Goal: Use online tool/utility: Utilize a website feature to perform a specific function

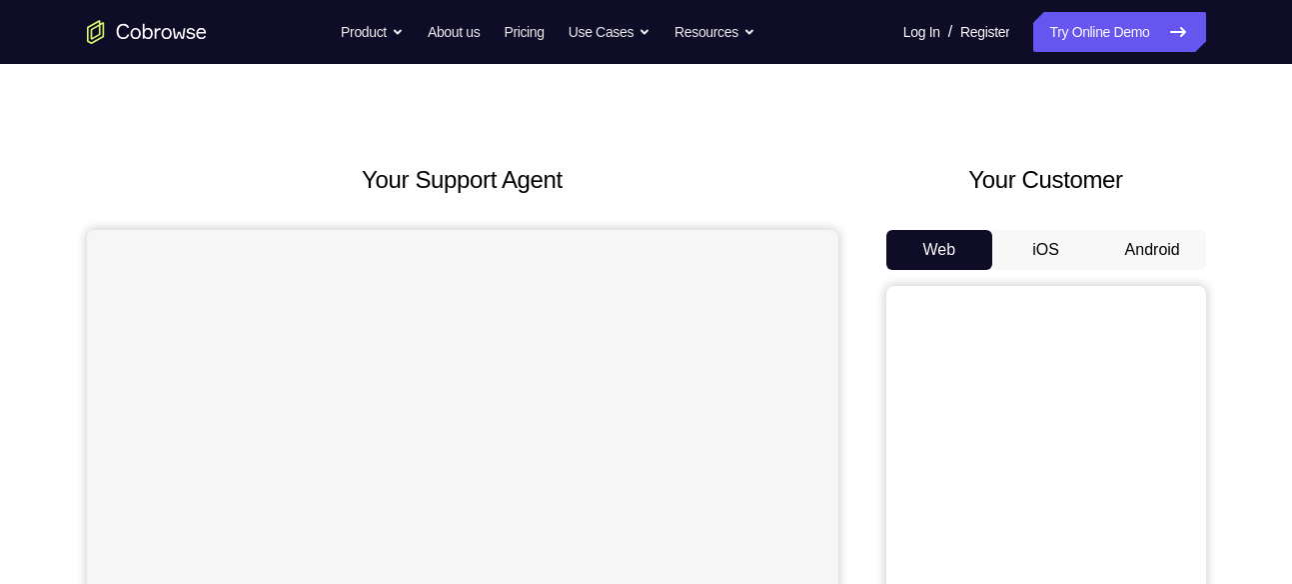
click at [1155, 242] on button "Android" at bounding box center [1152, 250] width 107 height 40
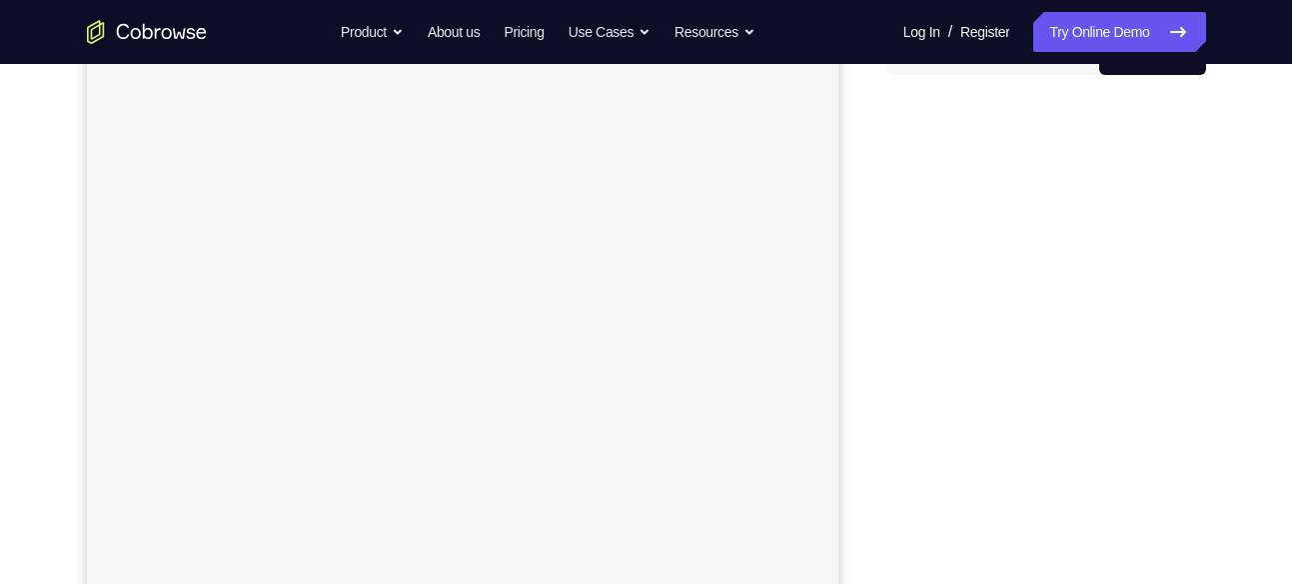
scroll to position [247, 0]
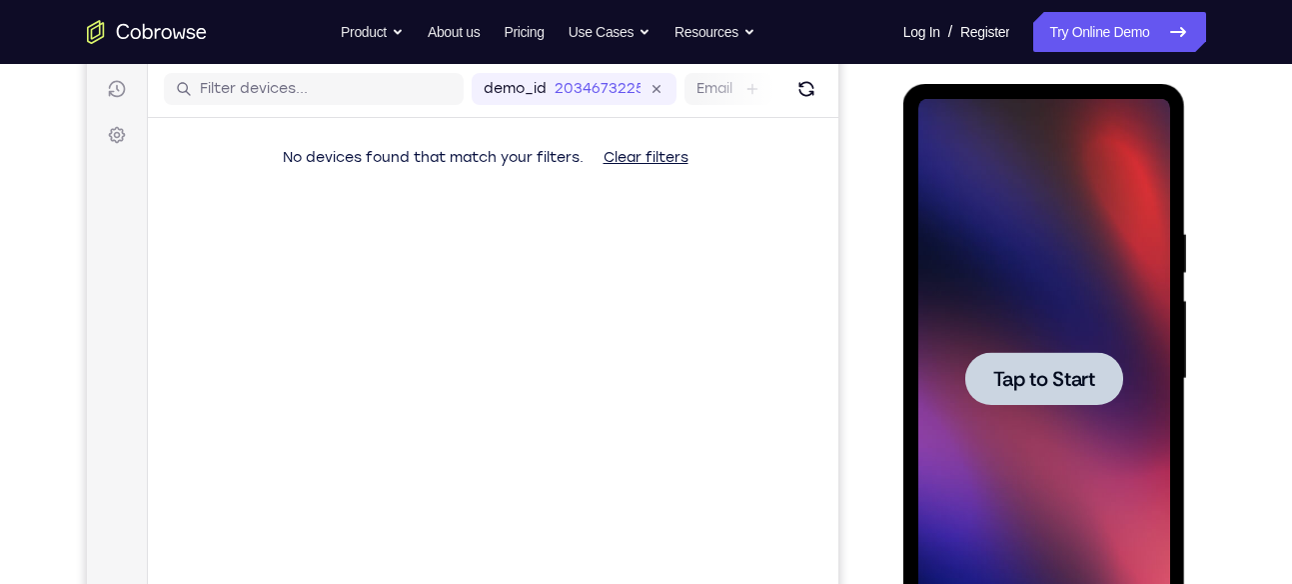
click at [1069, 358] on div at bounding box center [1044, 378] width 158 height 53
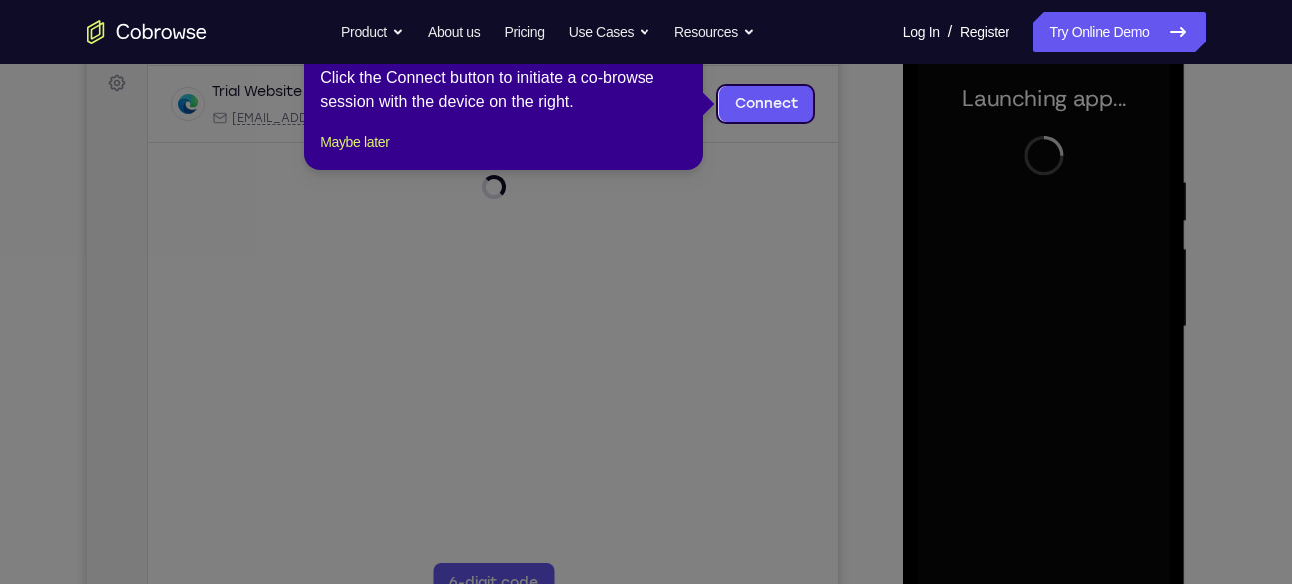
scroll to position [300, 0]
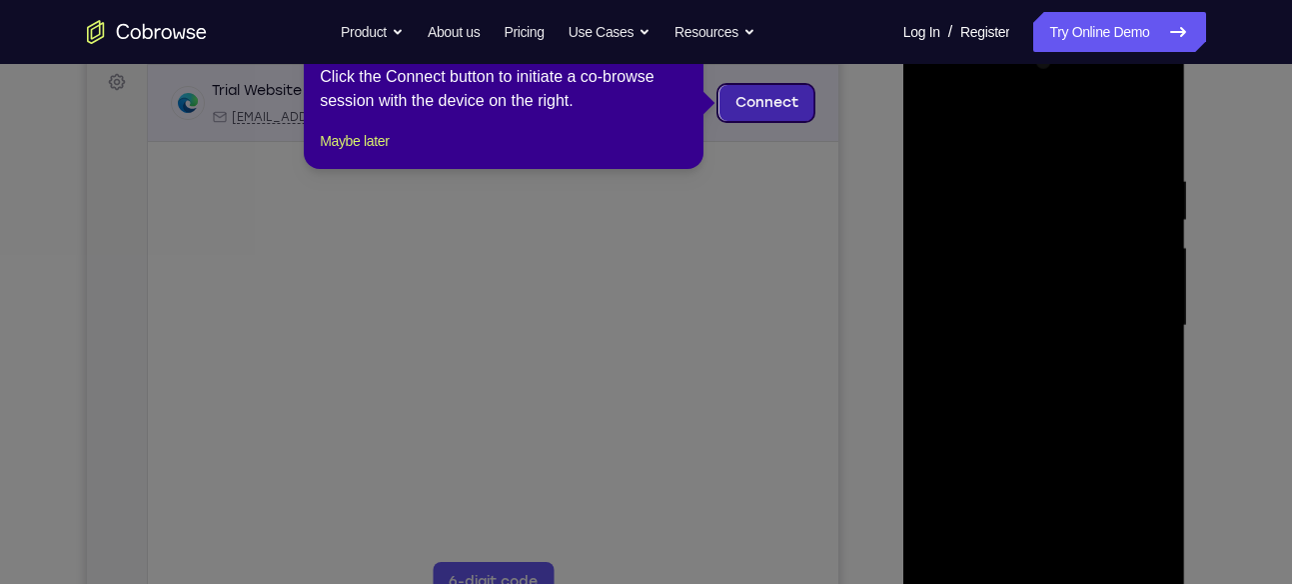
click at [775, 110] on link "Connect" at bounding box center [765, 103] width 95 height 36
click at [364, 155] on div at bounding box center [492, 170] width 690 height 56
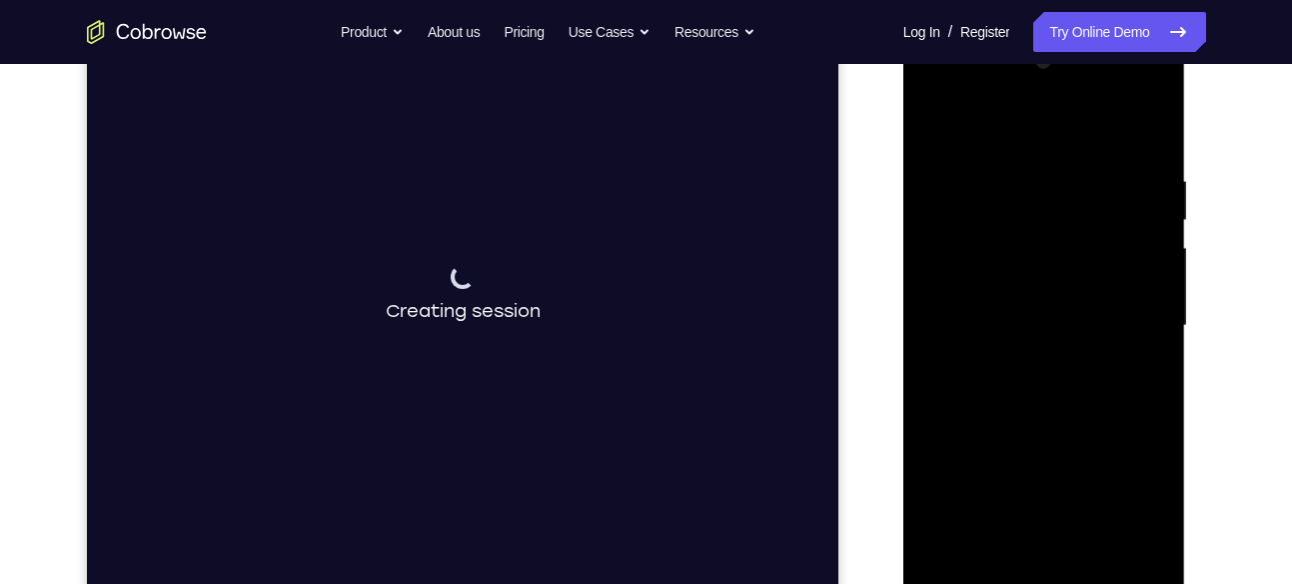
scroll to position [372, 0]
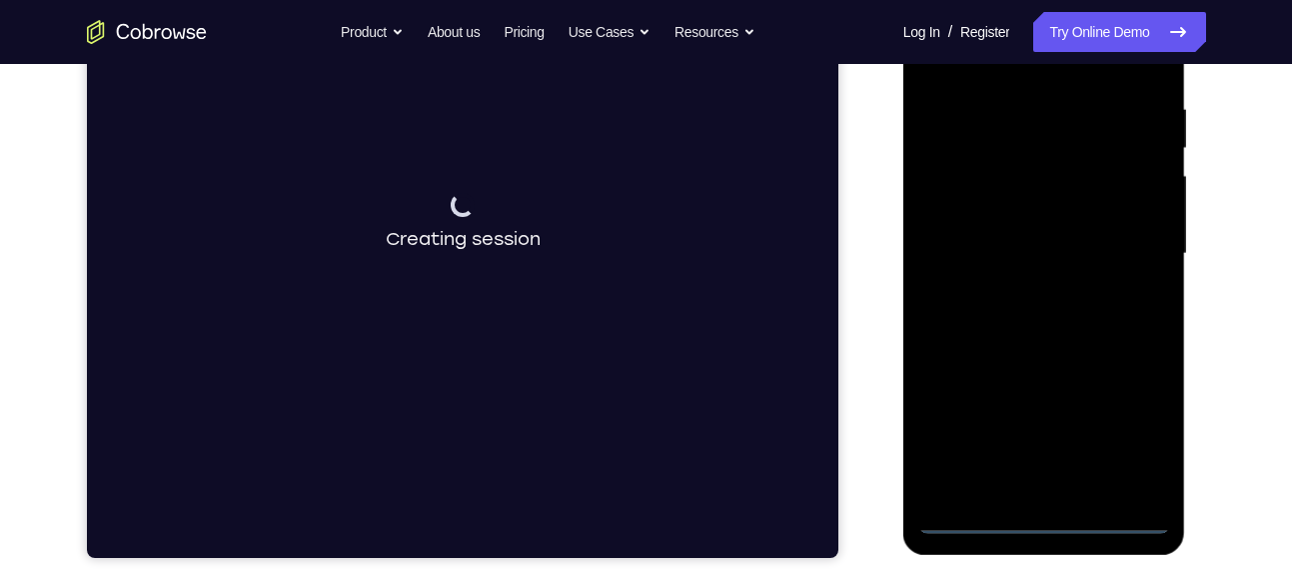
click at [1043, 524] on div at bounding box center [1044, 254] width 252 height 560
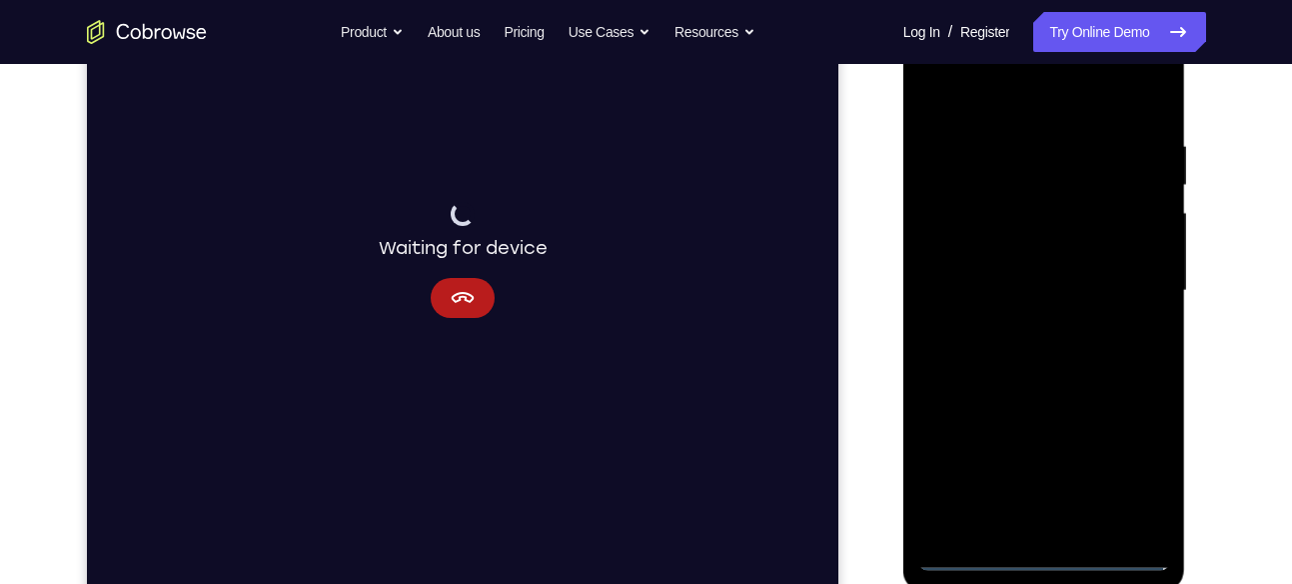
click at [1127, 468] on div at bounding box center [1044, 291] width 252 height 560
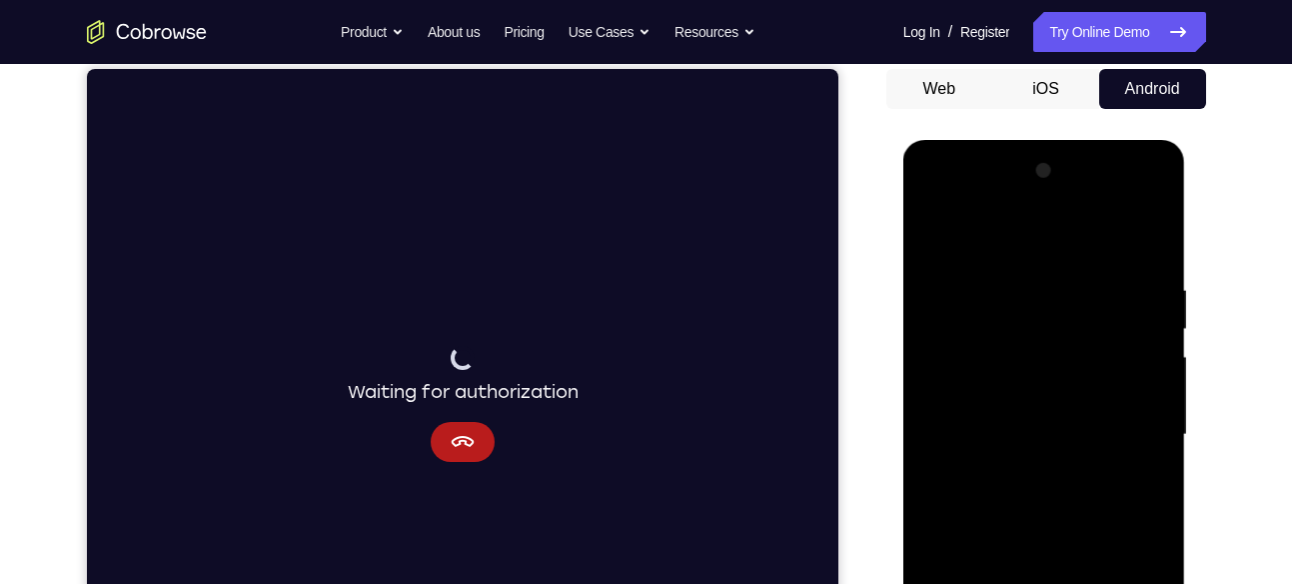
scroll to position [189, 0]
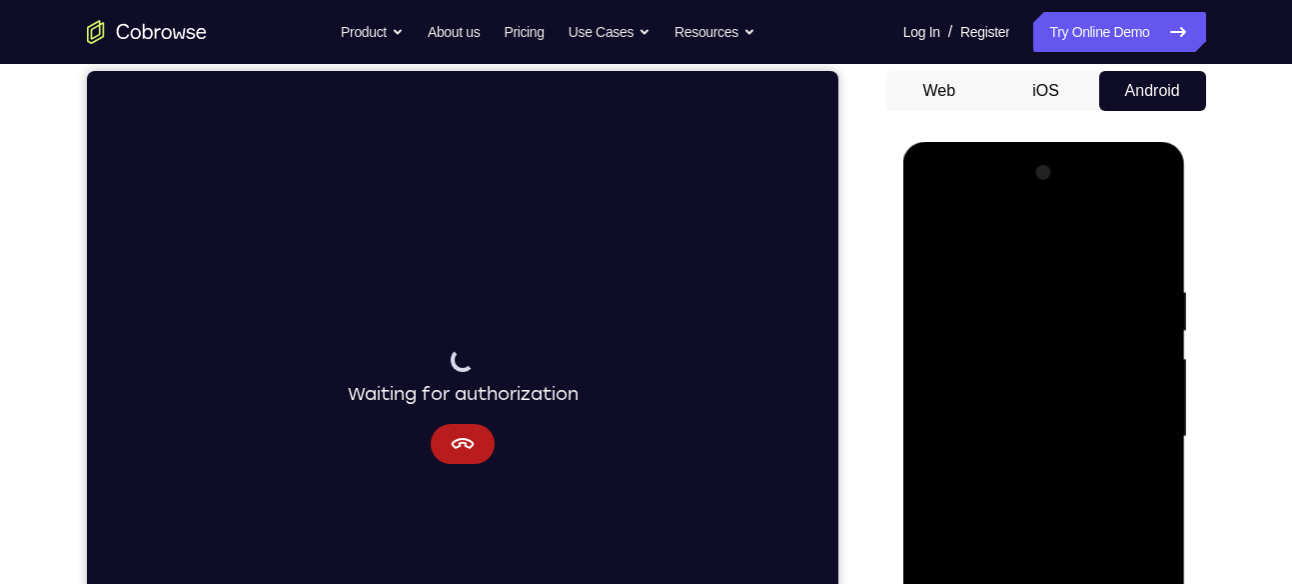
click at [950, 203] on div at bounding box center [1044, 437] width 252 height 560
click at [968, 317] on div at bounding box center [1044, 437] width 252 height 560
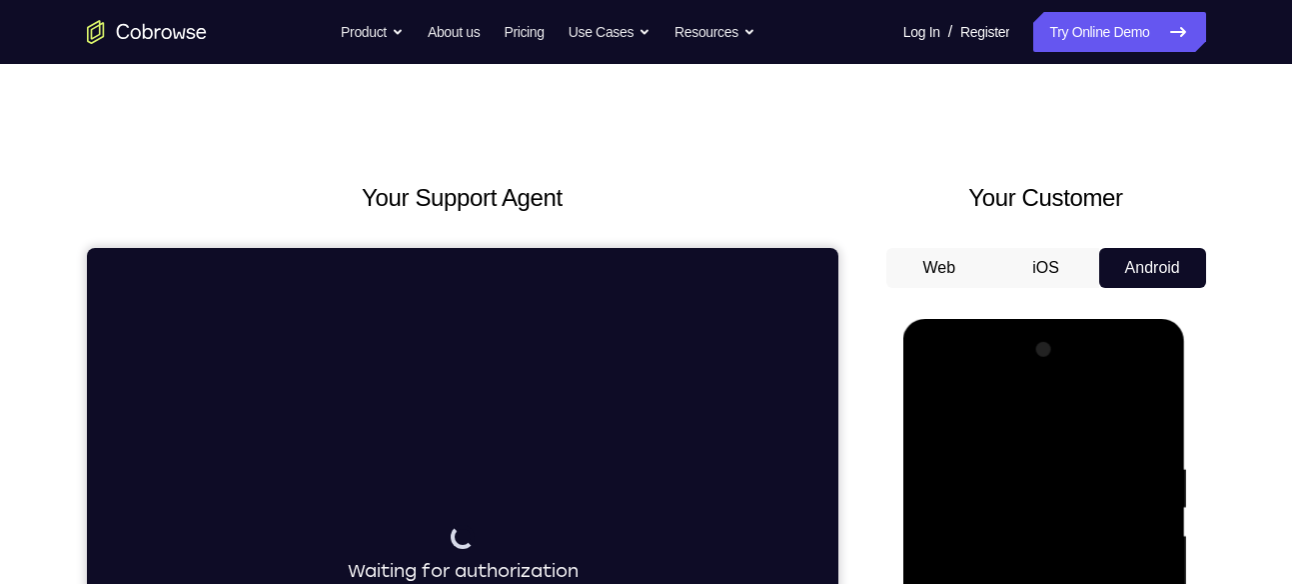
scroll to position [2, 0]
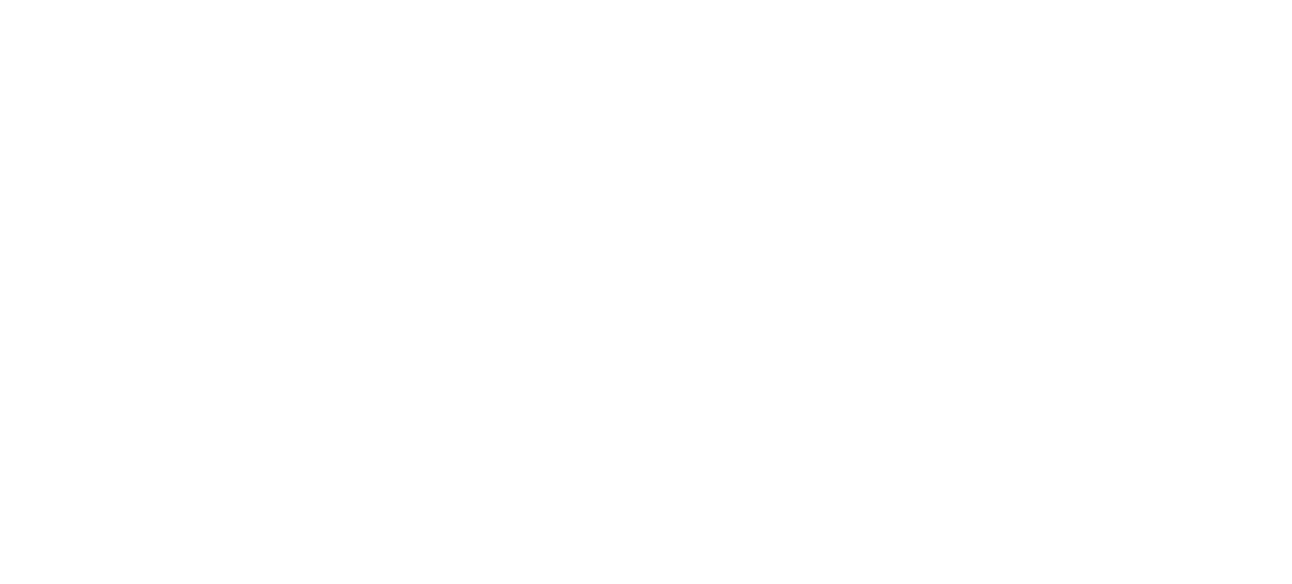
scroll to position [11, 0]
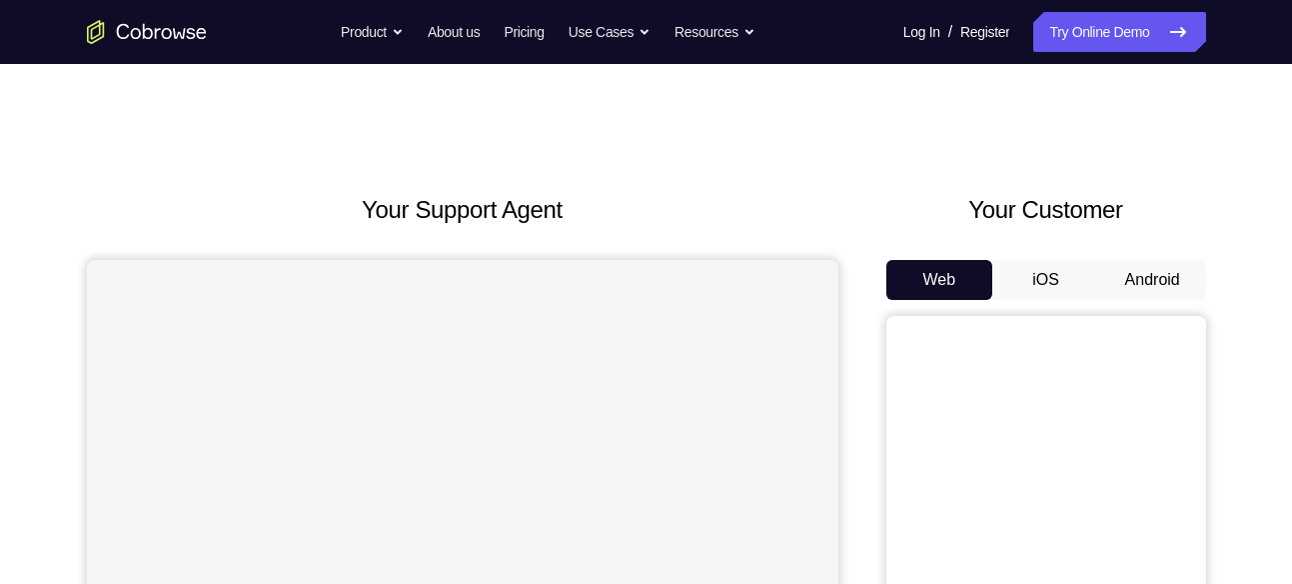
click at [1142, 275] on button "Android" at bounding box center [1152, 280] width 107 height 40
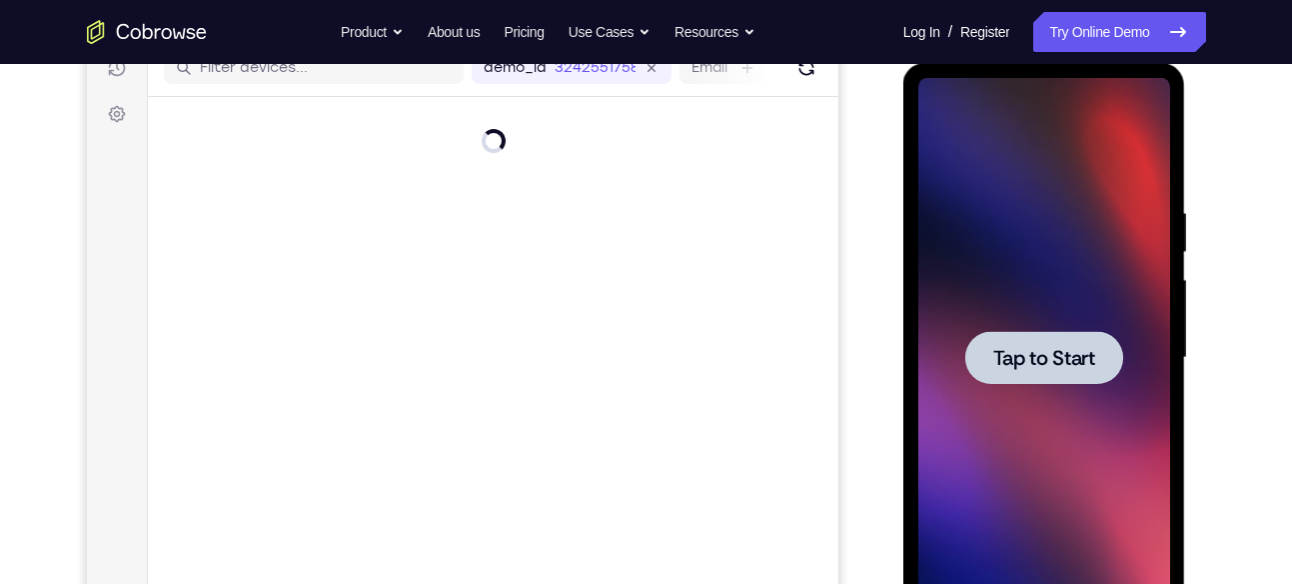
scroll to position [270, 0]
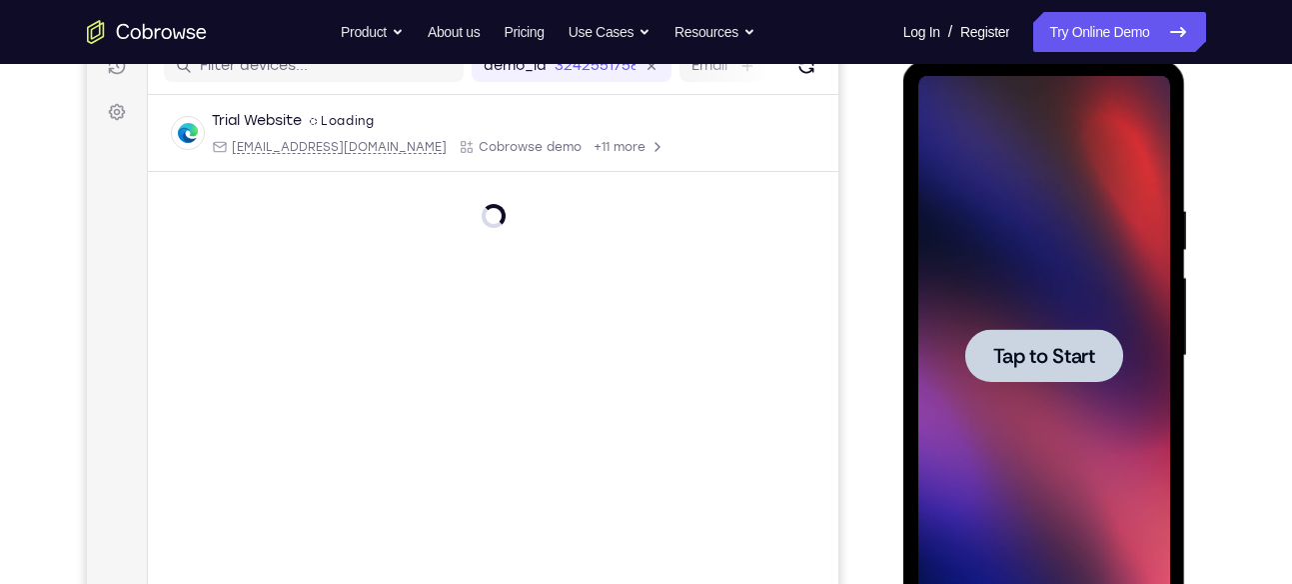
drag, startPoint x: 2045, startPoint y: 336, endPoint x: 1092, endPoint y: 356, distance: 953.5
click at [1092, 356] on span "Tap to Start" at bounding box center [1044, 356] width 102 height 20
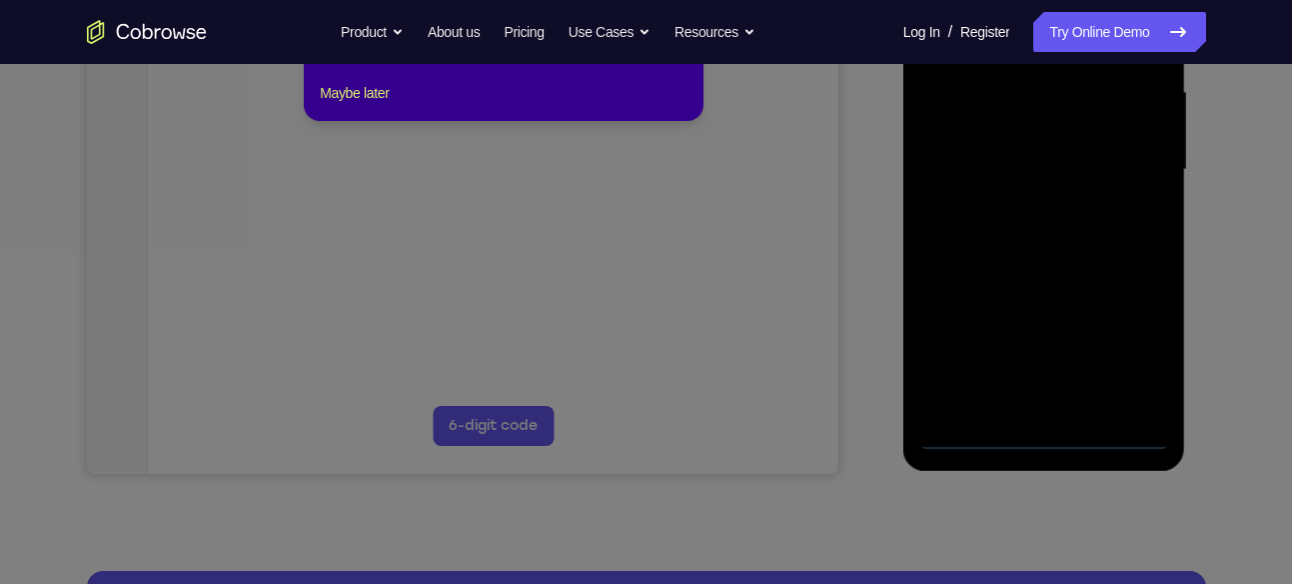
scroll to position [457, 0]
click at [1041, 438] on icon at bounding box center [653, 255] width 1307 height 655
click at [1041, 434] on icon at bounding box center [653, 255] width 1307 height 655
click at [389, 104] on button "Maybe later" at bounding box center [354, 92] width 69 height 24
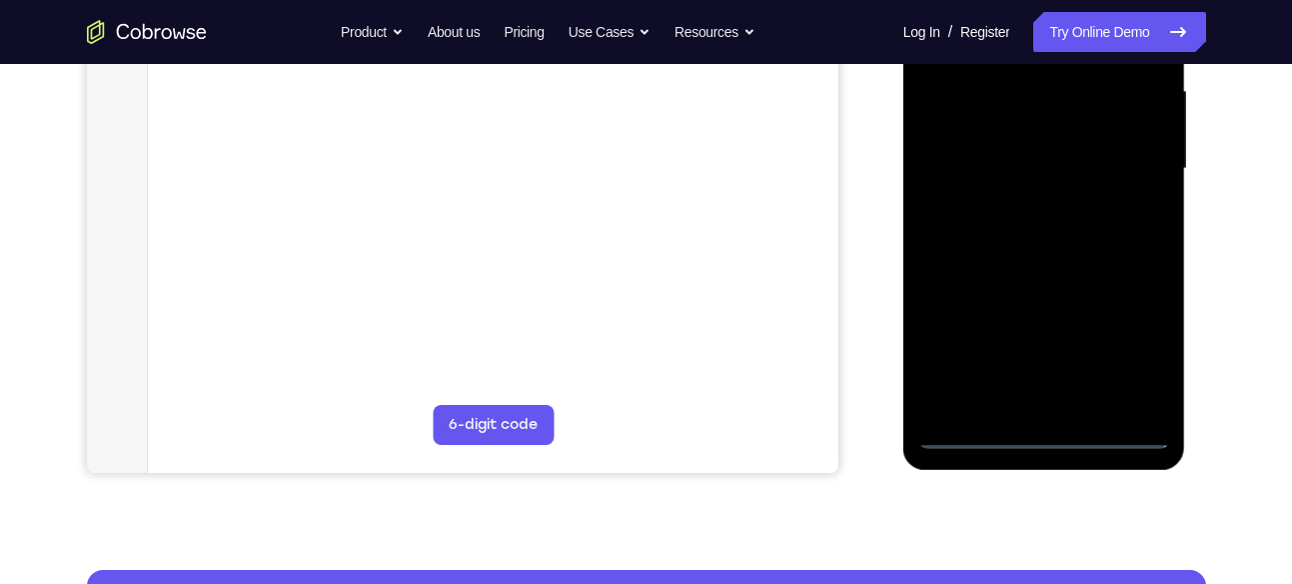
click at [1031, 425] on div at bounding box center [1044, 169] width 252 height 560
click at [1039, 430] on div at bounding box center [1044, 169] width 252 height 560
click at [1137, 361] on div at bounding box center [1044, 169] width 252 height 560
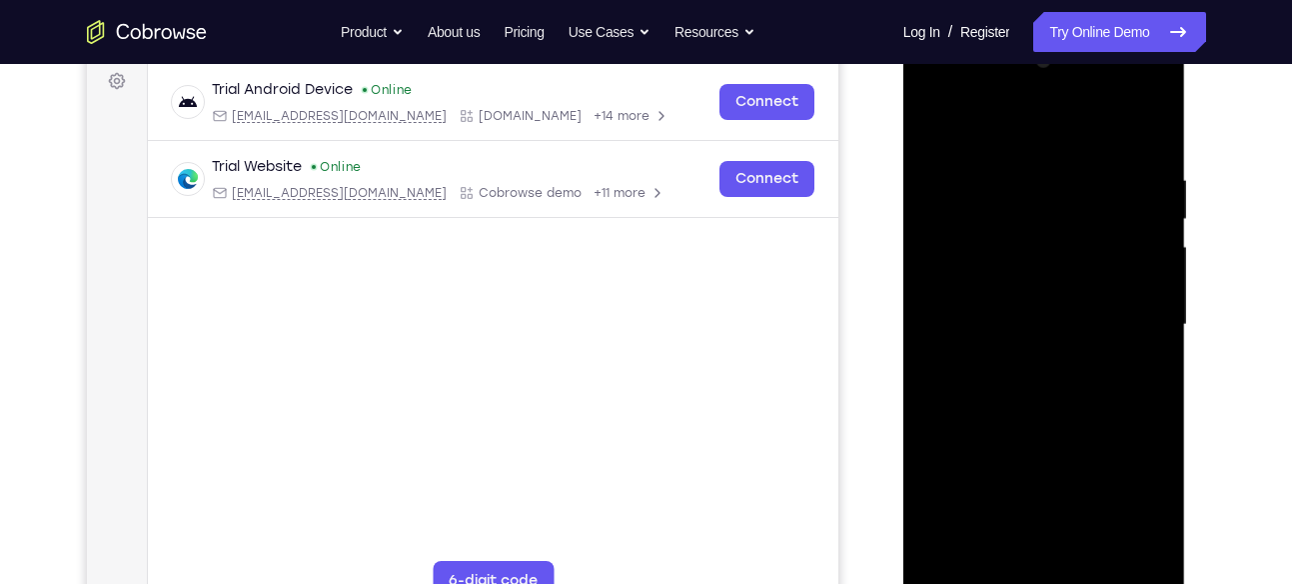
scroll to position [297, 0]
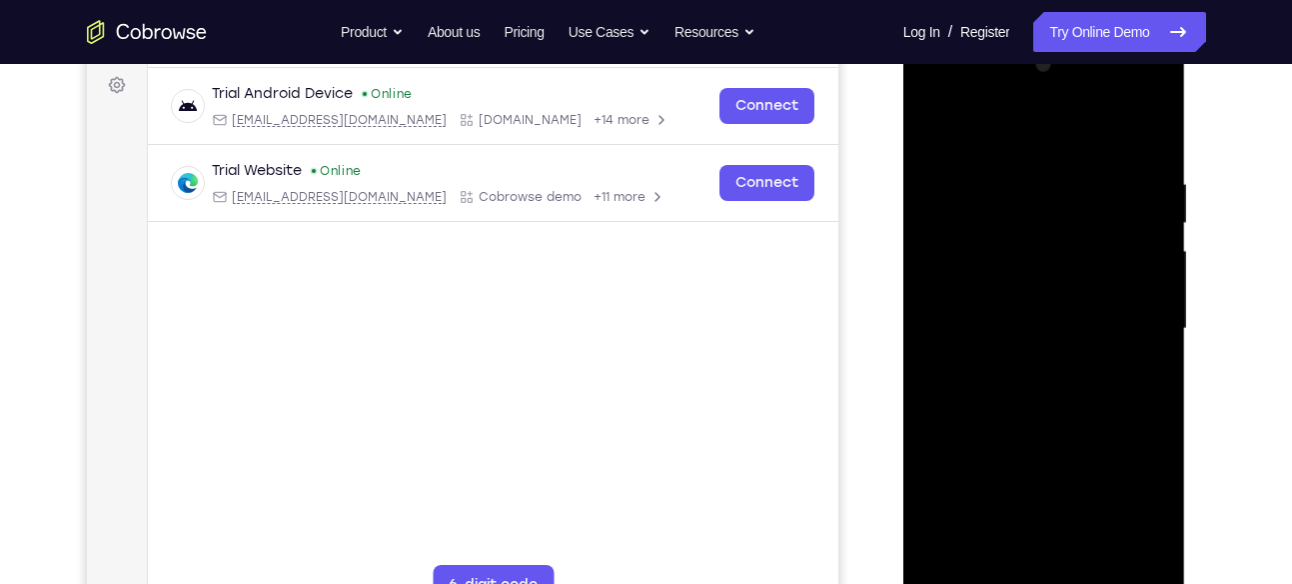
click at [959, 95] on div at bounding box center [1044, 329] width 252 height 560
click at [1024, 227] on div at bounding box center [1044, 329] width 252 height 560
click at [1023, 227] on div at bounding box center [1044, 329] width 252 height 560
click at [1116, 127] on div at bounding box center [1044, 329] width 252 height 560
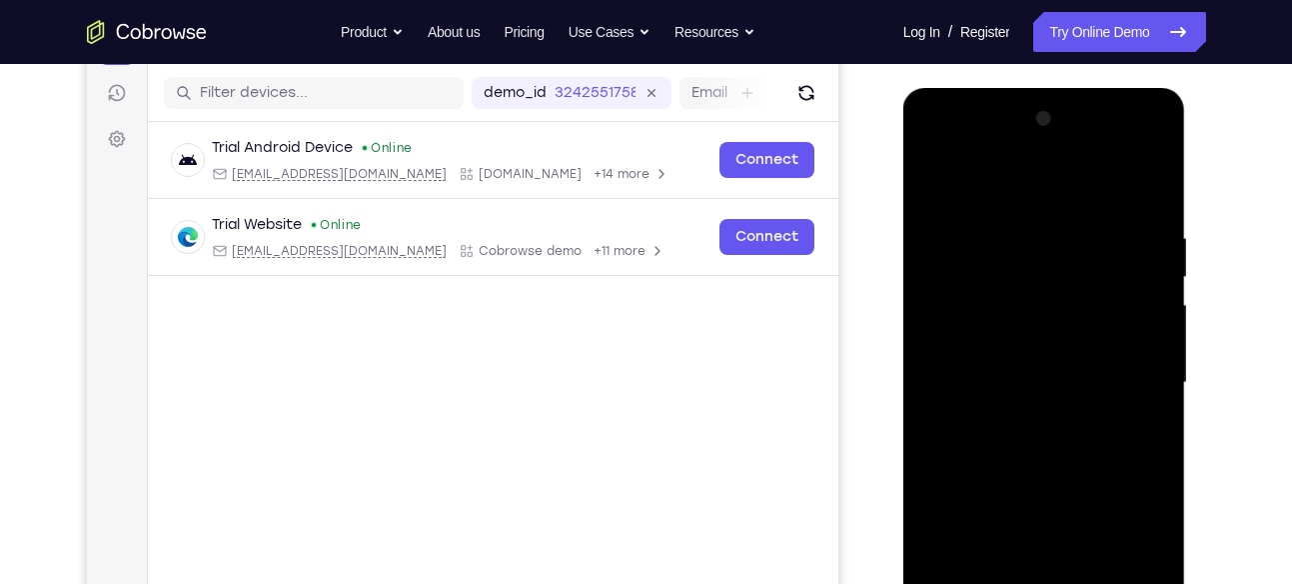
scroll to position [242, 0]
drag, startPoint x: 1017, startPoint y: 191, endPoint x: 1270, endPoint y: 281, distance: 268.3
click at [1188, 281] on html "Online web based iOS Simulators and Android Emulators. Run iPhone, iPad, Mobile…" at bounding box center [1045, 389] width 285 height 600
click at [1114, 181] on div at bounding box center [1044, 384] width 252 height 560
click at [938, 188] on div at bounding box center [1044, 384] width 252 height 560
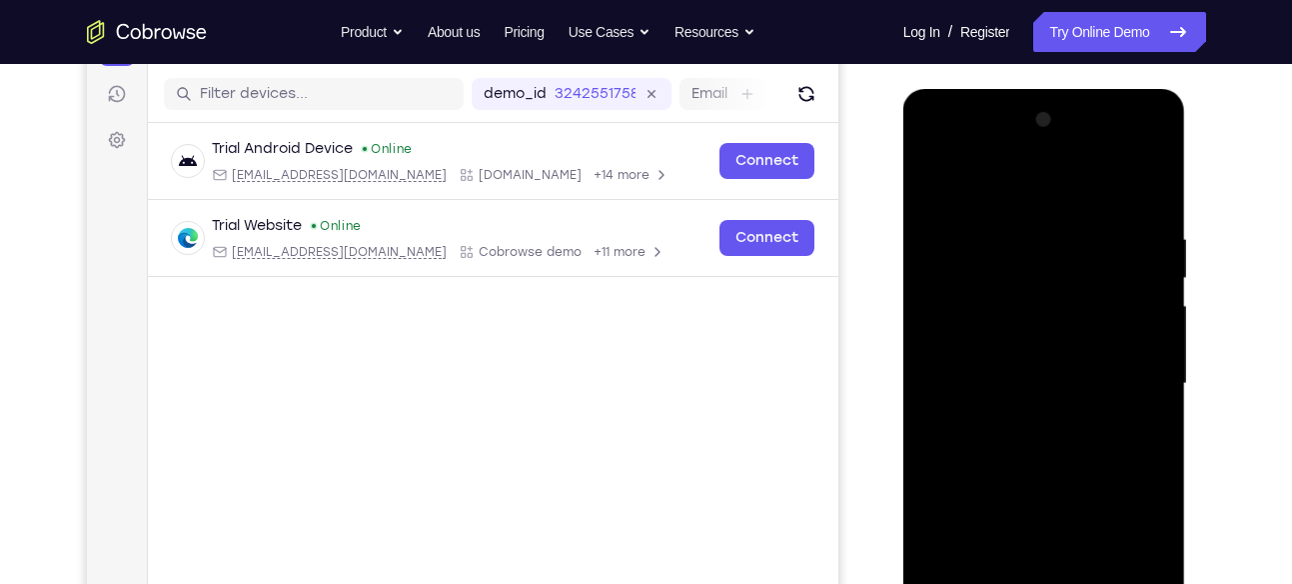
click at [967, 222] on div at bounding box center [1044, 384] width 252 height 560
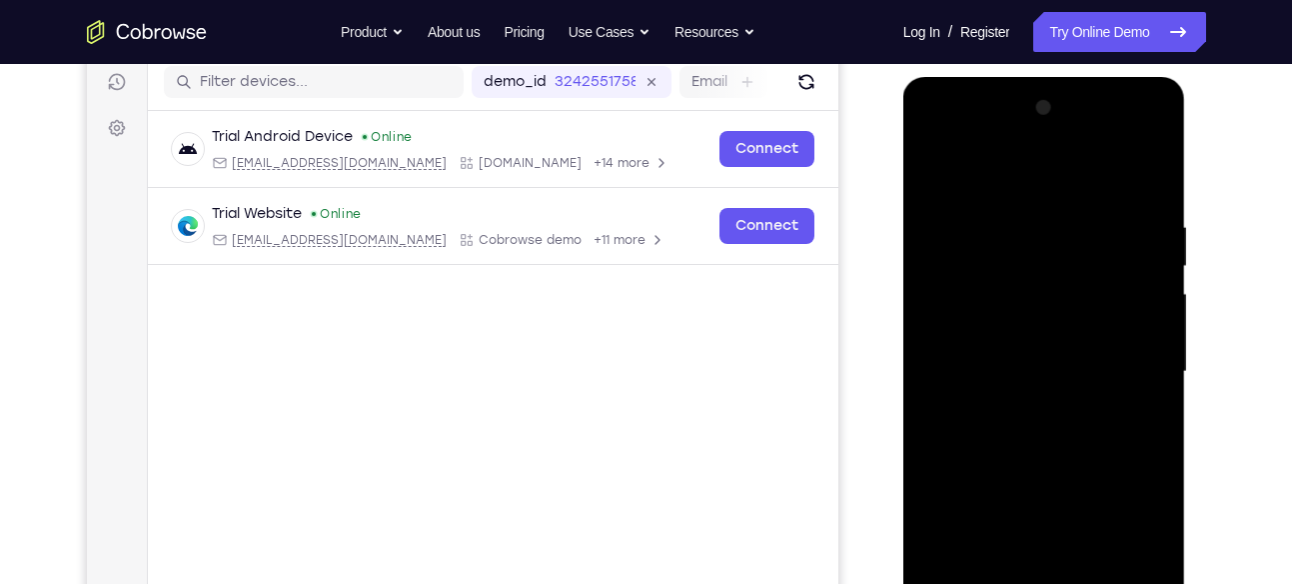
click at [967, 316] on div at bounding box center [1044, 372] width 252 height 560
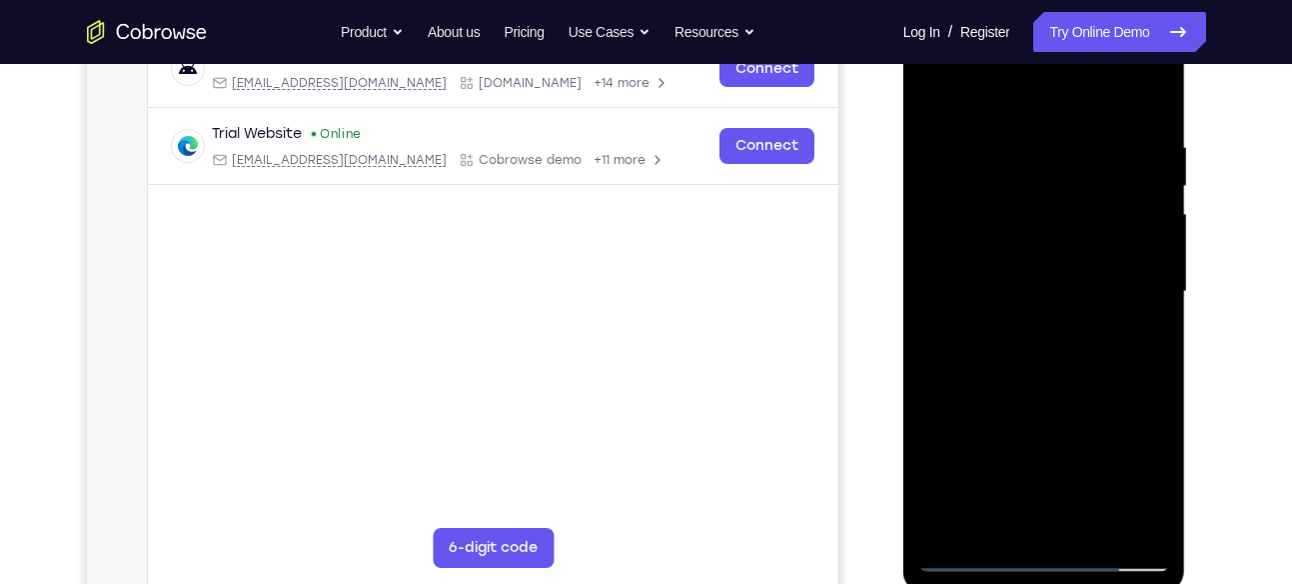
scroll to position [344, 0]
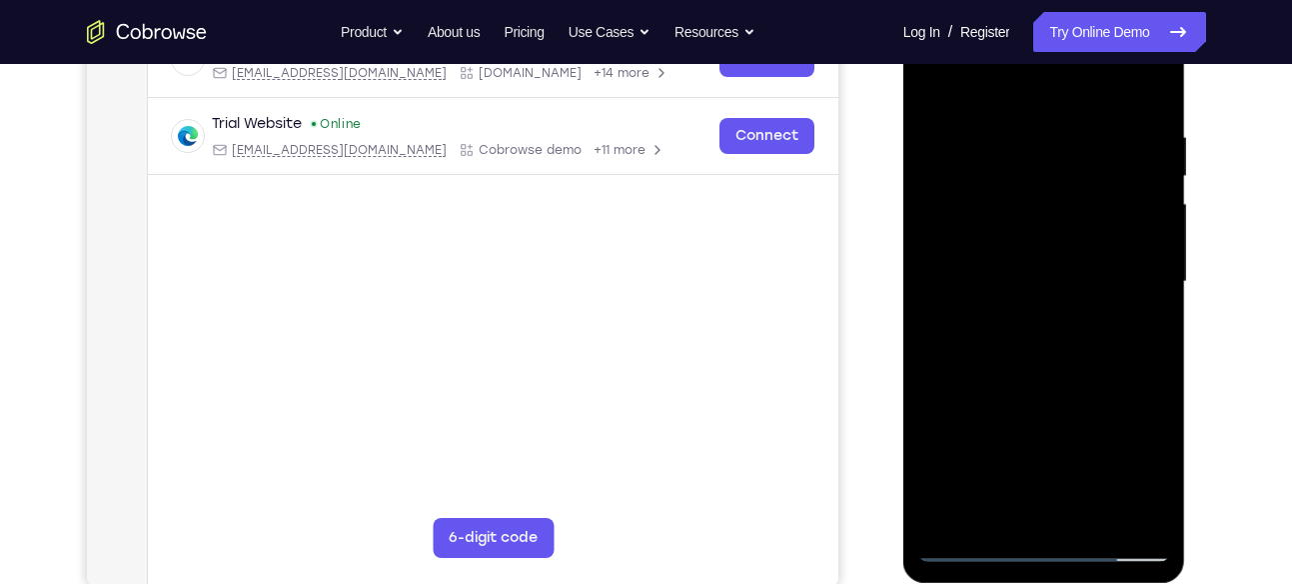
drag, startPoint x: 1035, startPoint y: 344, endPoint x: 1021, endPoint y: 263, distance: 82.1
click at [1021, 263] on div at bounding box center [1044, 282] width 252 height 560
drag, startPoint x: 962, startPoint y: 367, endPoint x: 997, endPoint y: 305, distance: 71.1
click at [997, 305] on div at bounding box center [1044, 282] width 252 height 560
drag, startPoint x: 1000, startPoint y: 368, endPoint x: 1088, endPoint y: 276, distance: 127.2
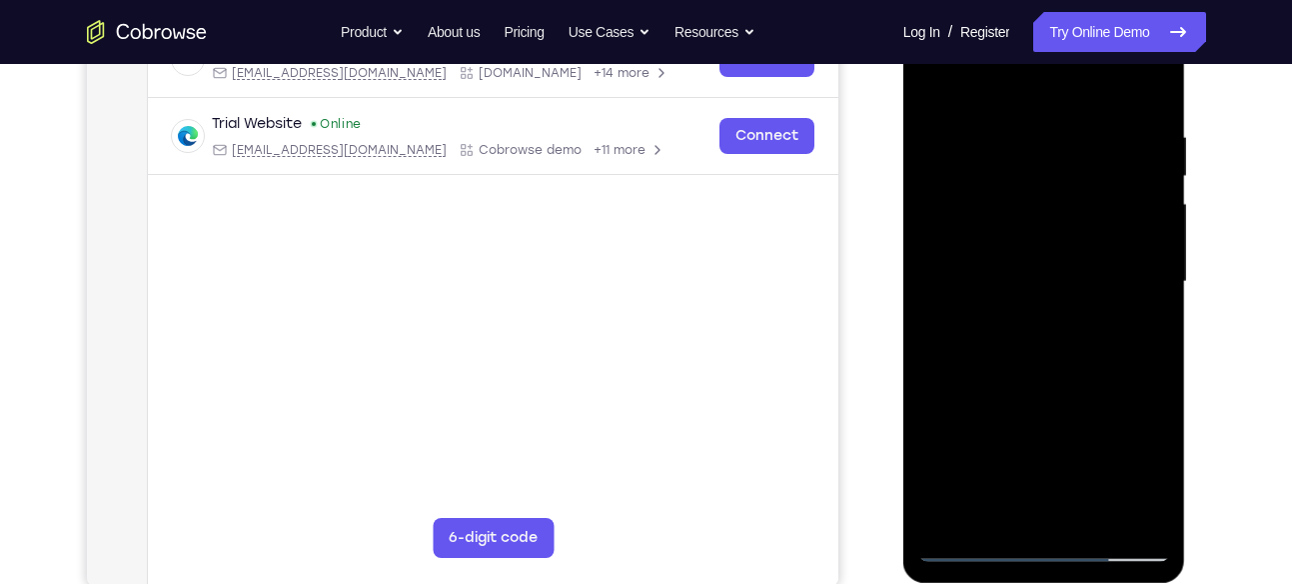
click at [1088, 276] on div at bounding box center [1044, 282] width 252 height 560
click at [1119, 372] on div at bounding box center [1044, 282] width 252 height 560
click at [993, 308] on div at bounding box center [1044, 282] width 252 height 560
drag, startPoint x: 1058, startPoint y: 340, endPoint x: 1061, endPoint y: 313, distance: 27.1
click at [1061, 313] on div at bounding box center [1044, 282] width 252 height 560
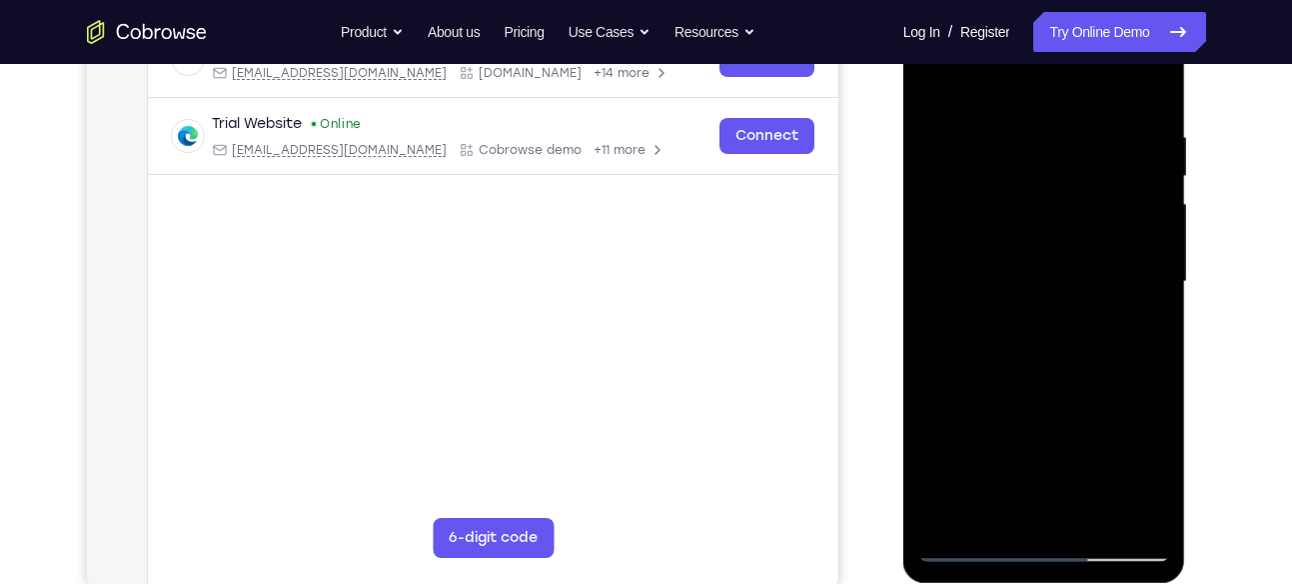
drag, startPoint x: 996, startPoint y: 305, endPoint x: 970, endPoint y: 243, distance: 67.2
click at [970, 243] on div at bounding box center [1044, 282] width 252 height 560
drag, startPoint x: 970, startPoint y: 243, endPoint x: 1002, endPoint y: 180, distance: 70.6
click at [1002, 180] on div at bounding box center [1044, 282] width 252 height 560
drag, startPoint x: 1002, startPoint y: 180, endPoint x: 942, endPoint y: 145, distance: 69.4
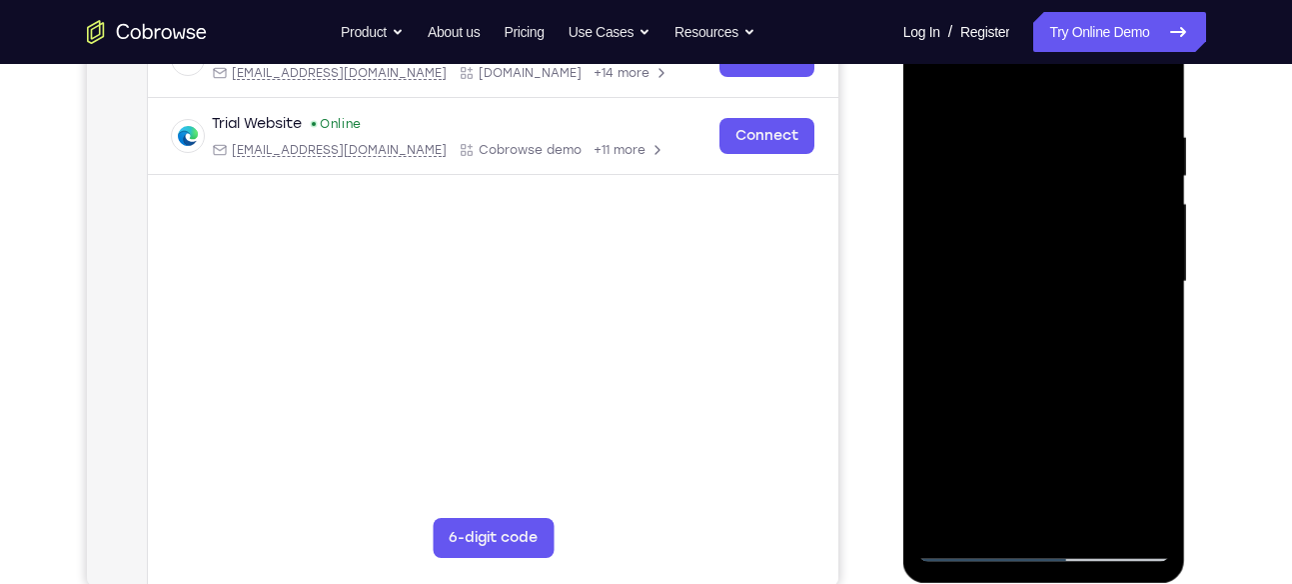
click at [942, 145] on div at bounding box center [1044, 282] width 252 height 560
click at [1053, 364] on div at bounding box center [1044, 282] width 252 height 560
click at [927, 244] on div at bounding box center [1044, 282] width 252 height 560
drag, startPoint x: 1080, startPoint y: 278, endPoint x: 1028, endPoint y: 212, distance: 84.0
click at [1028, 212] on div at bounding box center [1044, 282] width 252 height 560
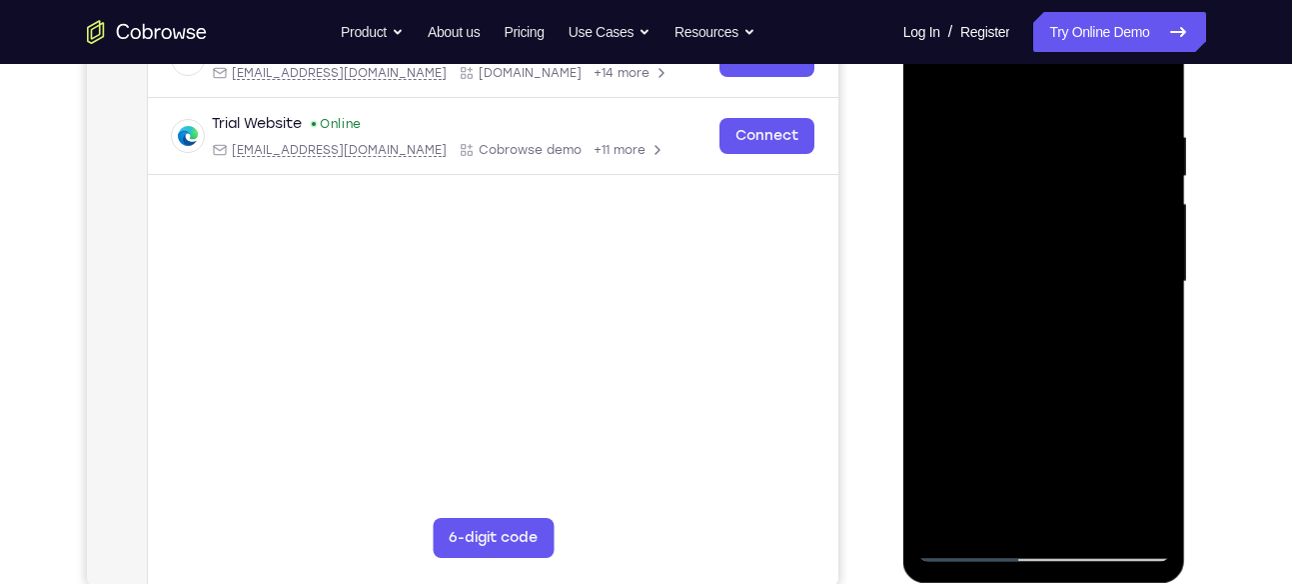
drag, startPoint x: 931, startPoint y: 141, endPoint x: 962, endPoint y: 182, distance: 51.4
click at [962, 182] on div at bounding box center [1044, 282] width 252 height 560
click at [924, 239] on div at bounding box center [1044, 282] width 252 height 560
click at [994, 178] on div at bounding box center [1044, 282] width 252 height 560
drag, startPoint x: 929, startPoint y: 152, endPoint x: 990, endPoint y: 176, distance: 65.5
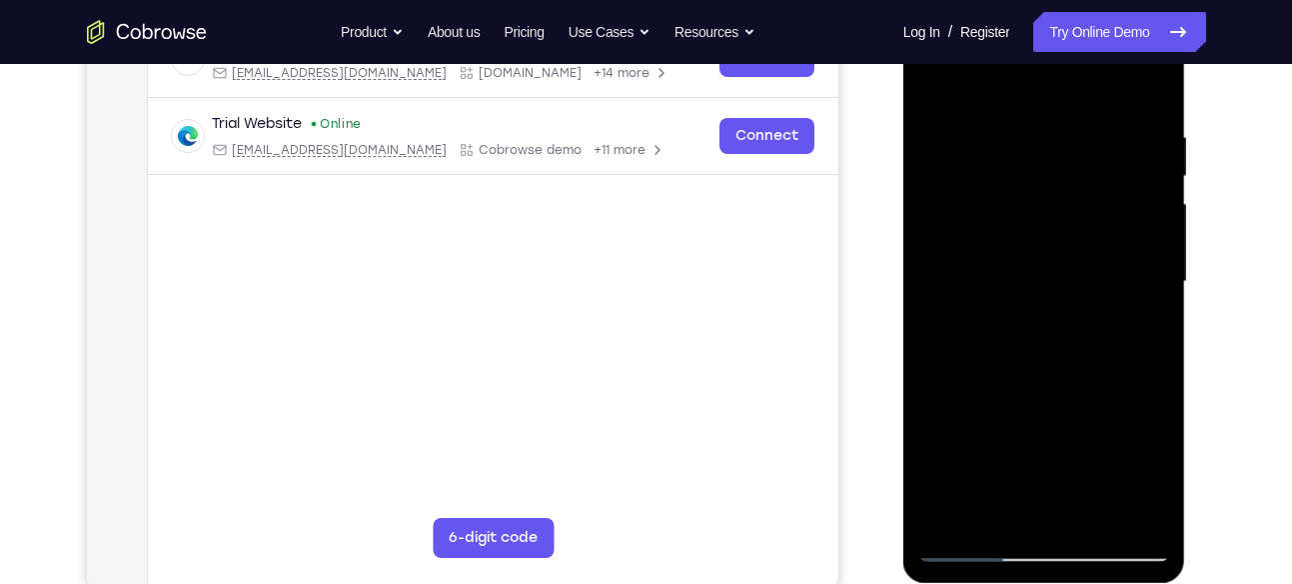
click at [990, 176] on div at bounding box center [1044, 282] width 252 height 560
drag, startPoint x: 996, startPoint y: 175, endPoint x: 996, endPoint y: 213, distance: 38.0
click at [996, 213] on div at bounding box center [1044, 282] width 252 height 560
drag, startPoint x: 934, startPoint y: 150, endPoint x: 961, endPoint y: 211, distance: 66.7
click at [961, 211] on div at bounding box center [1044, 282] width 252 height 560
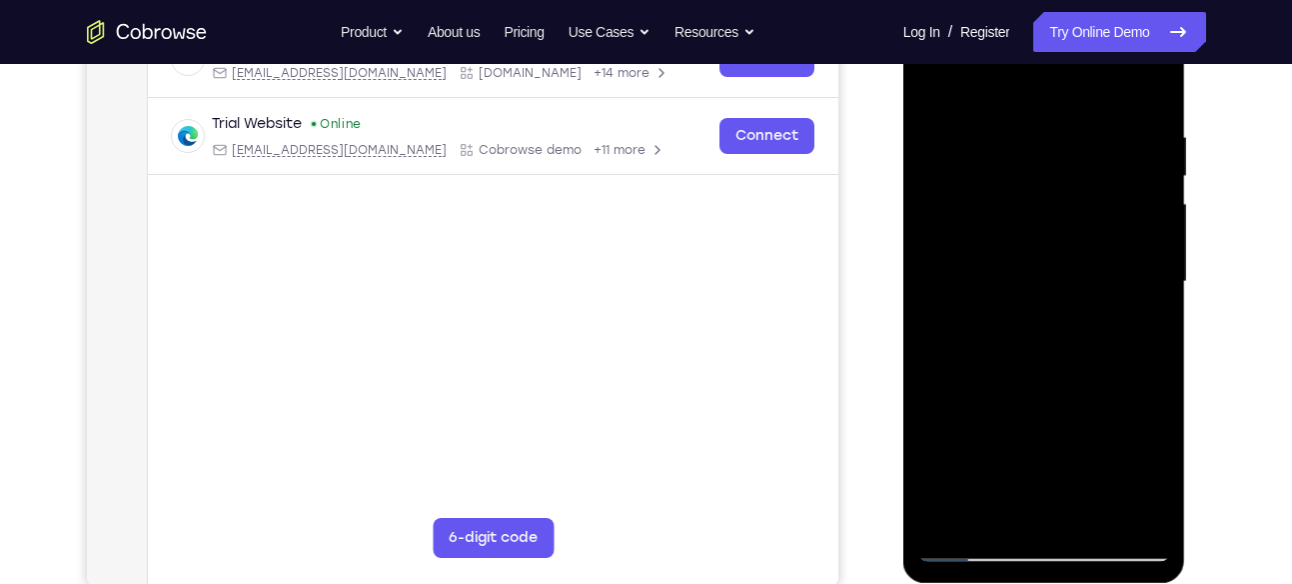
click at [1116, 367] on div at bounding box center [1044, 282] width 252 height 560
click at [1148, 308] on div at bounding box center [1044, 282] width 252 height 560
drag, startPoint x: 1023, startPoint y: 371, endPoint x: 966, endPoint y: 369, distance: 57.0
click at [966, 369] on div at bounding box center [1044, 282] width 252 height 560
click at [1147, 315] on div at bounding box center [1044, 282] width 252 height 560
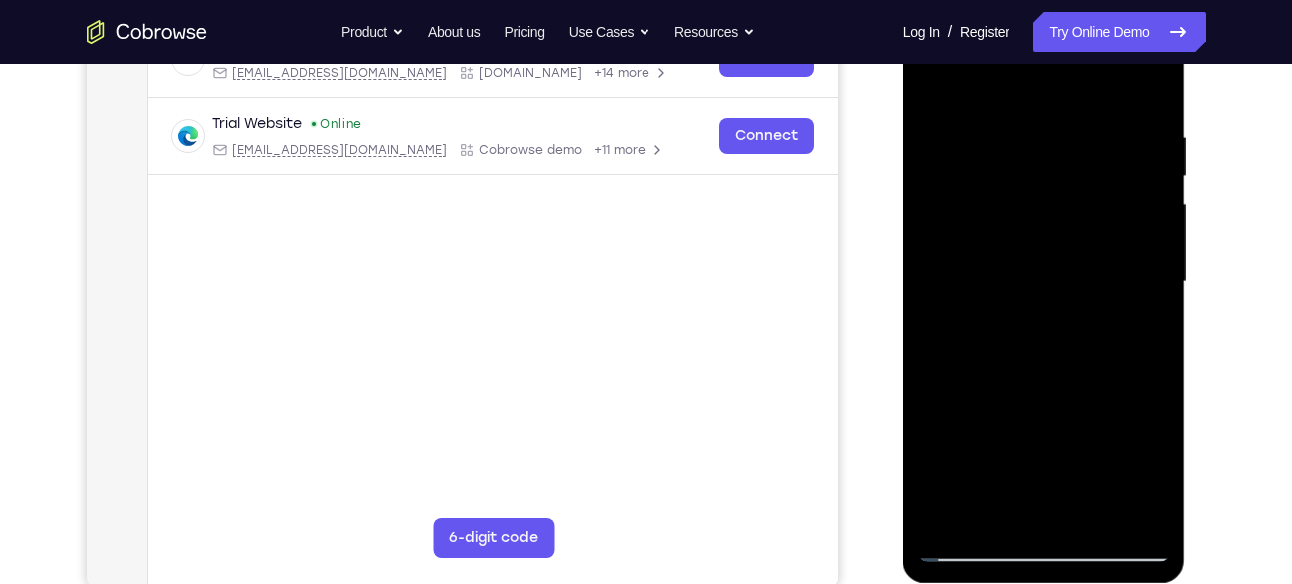
drag, startPoint x: 1144, startPoint y: 311, endPoint x: 1129, endPoint y: 280, distance: 34.4
click at [1129, 280] on div at bounding box center [1044, 282] width 252 height 560
drag, startPoint x: 961, startPoint y: 206, endPoint x: 1024, endPoint y: 175, distance: 70.2
click at [1024, 175] on div at bounding box center [1044, 282] width 252 height 560
click at [1087, 375] on div at bounding box center [1044, 282] width 252 height 560
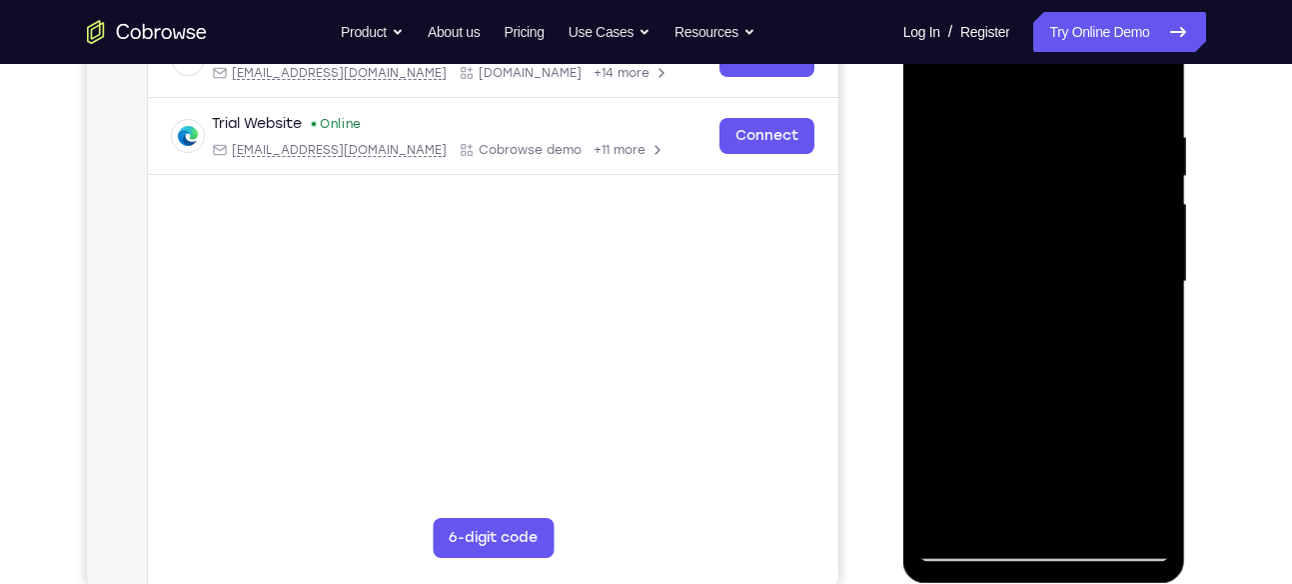
drag, startPoint x: 1148, startPoint y: 302, endPoint x: 1123, endPoint y: 245, distance: 62.2
click at [1123, 245] on div at bounding box center [1044, 282] width 252 height 560
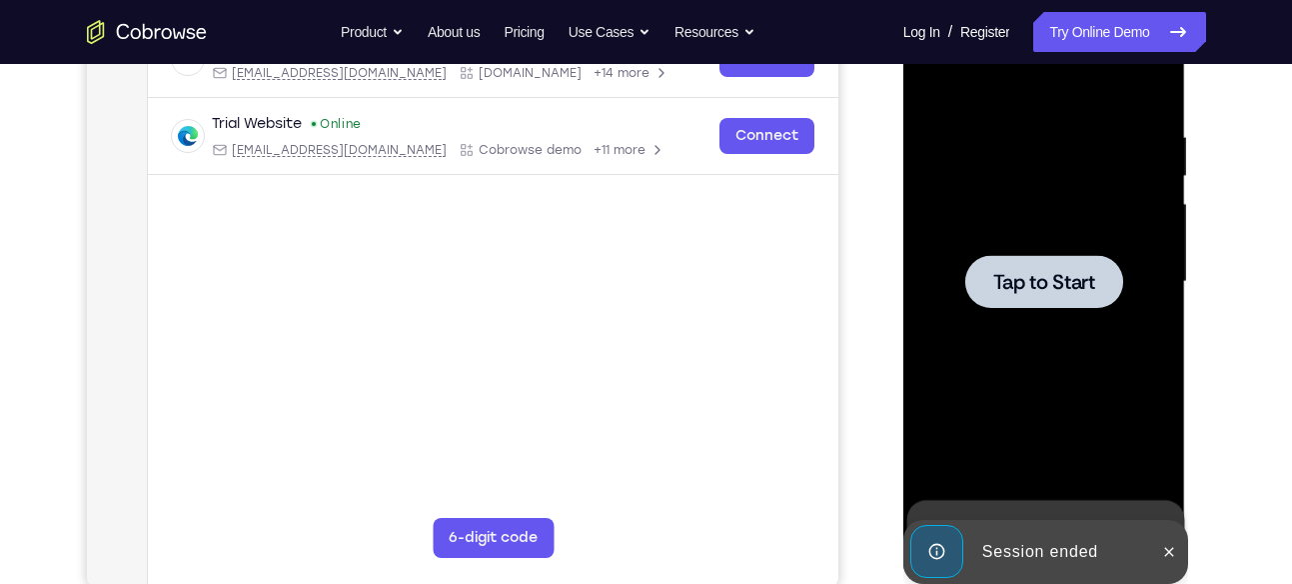
click at [1060, 298] on div at bounding box center [1044, 281] width 158 height 53
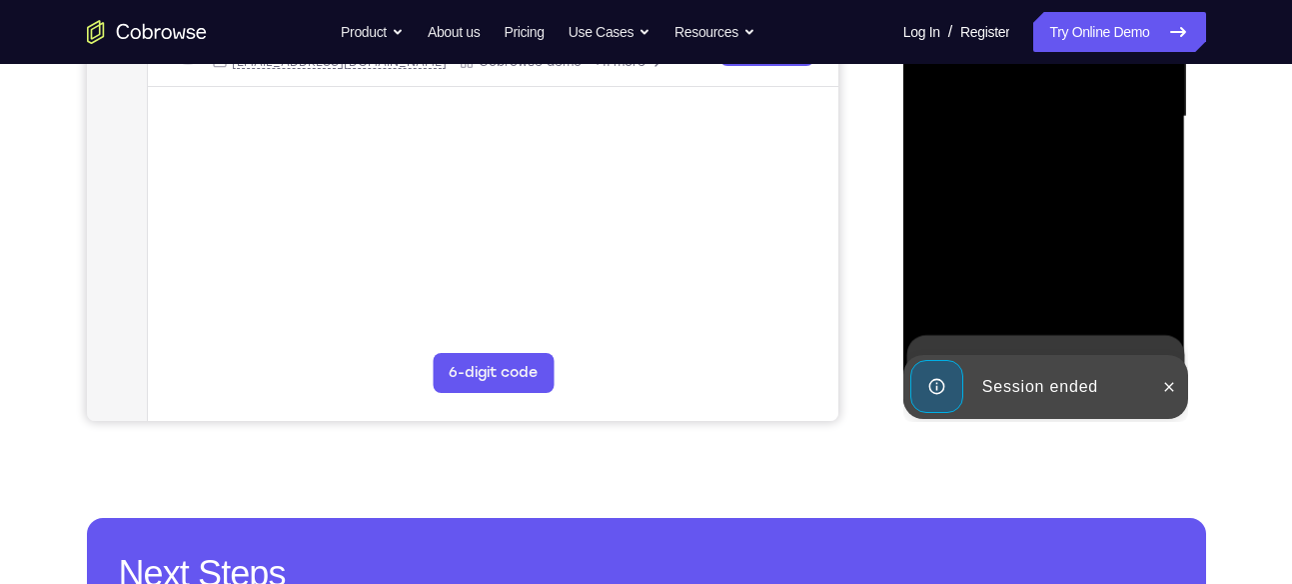
scroll to position [513, 0]
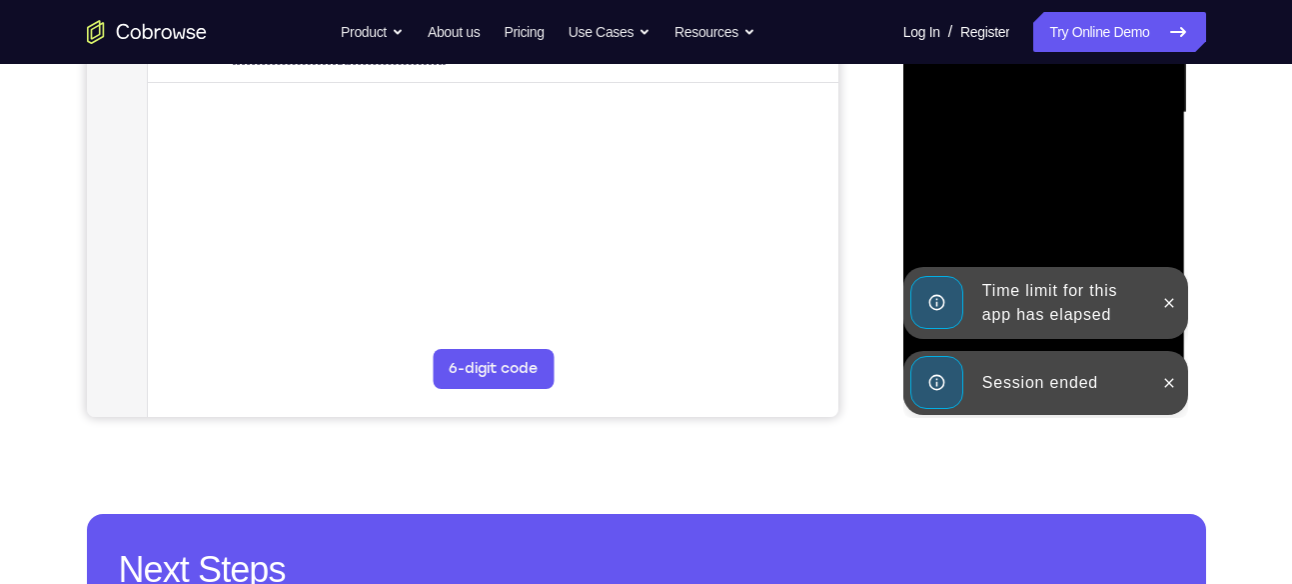
click at [1147, 312] on div "Time limit for this app has elapsed" at bounding box center [1061, 303] width 175 height 64
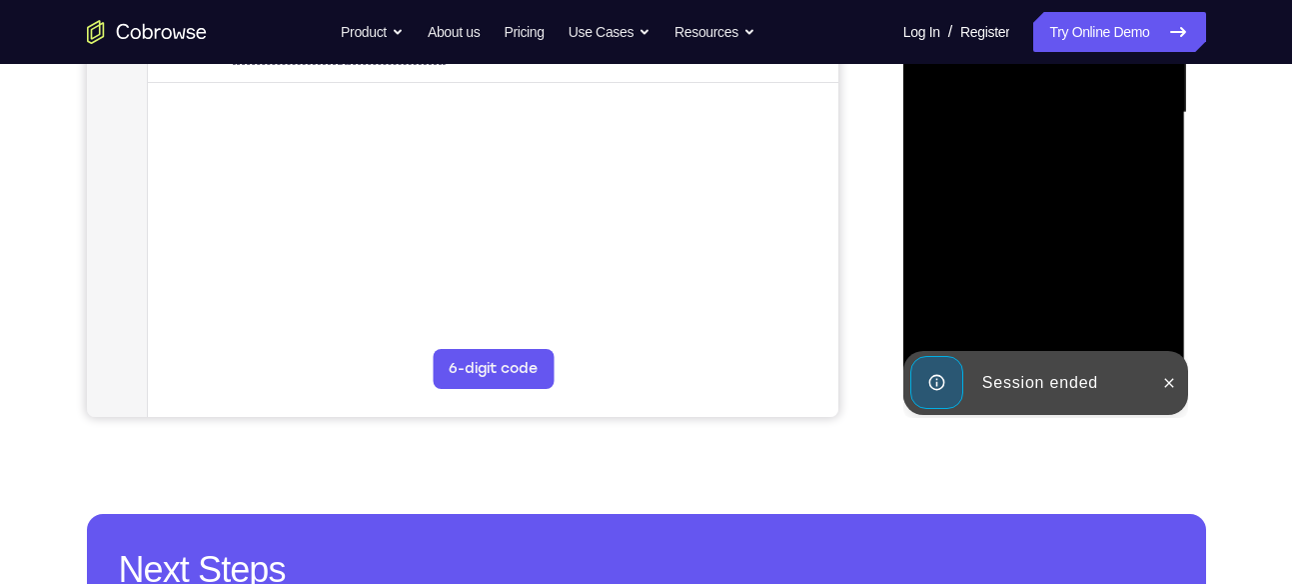
click at [1151, 368] on div "Session ended" at bounding box center [1029, 383] width 247 height 64
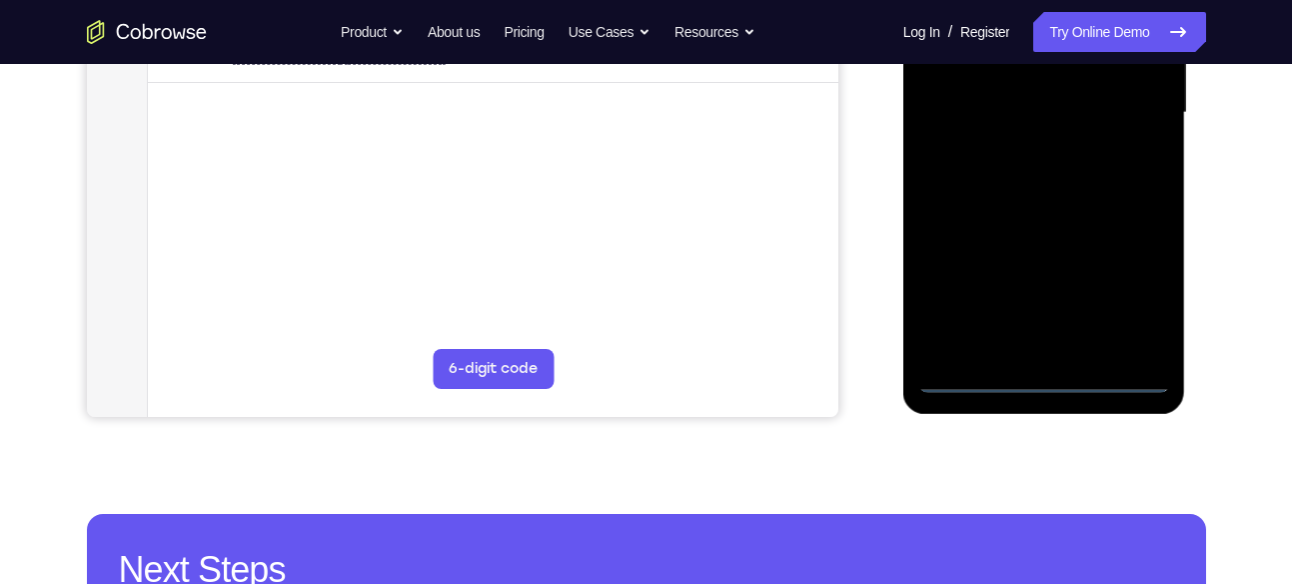
click at [1051, 383] on div at bounding box center [1044, 113] width 252 height 560
click at [1121, 294] on div at bounding box center [1044, 113] width 252 height 560
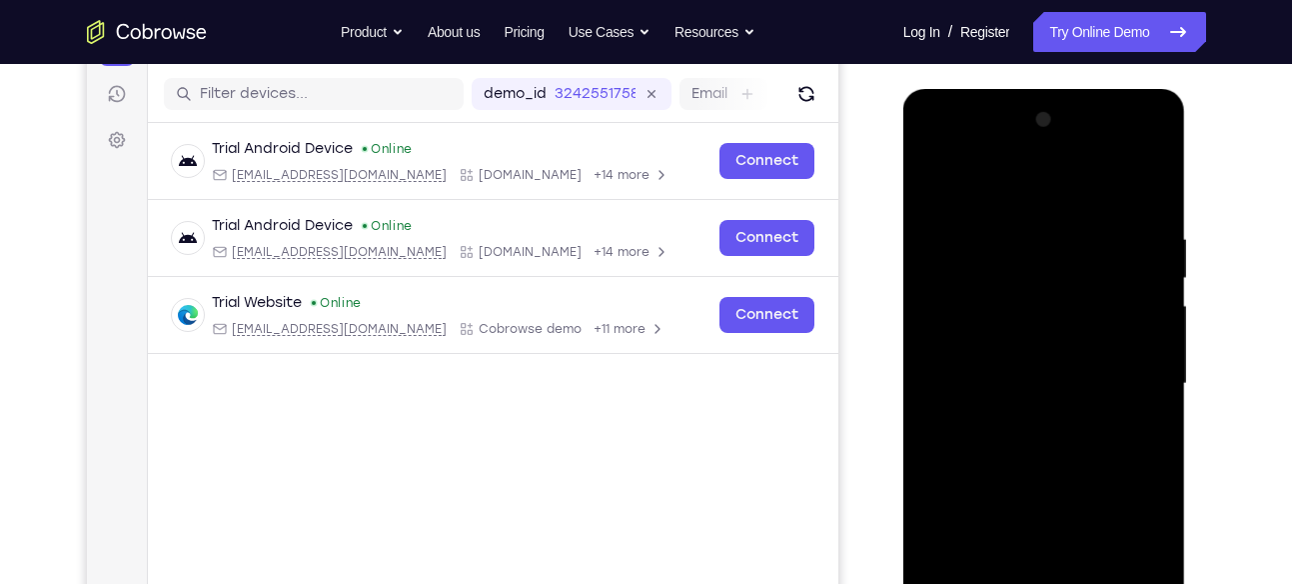
scroll to position [239, 0]
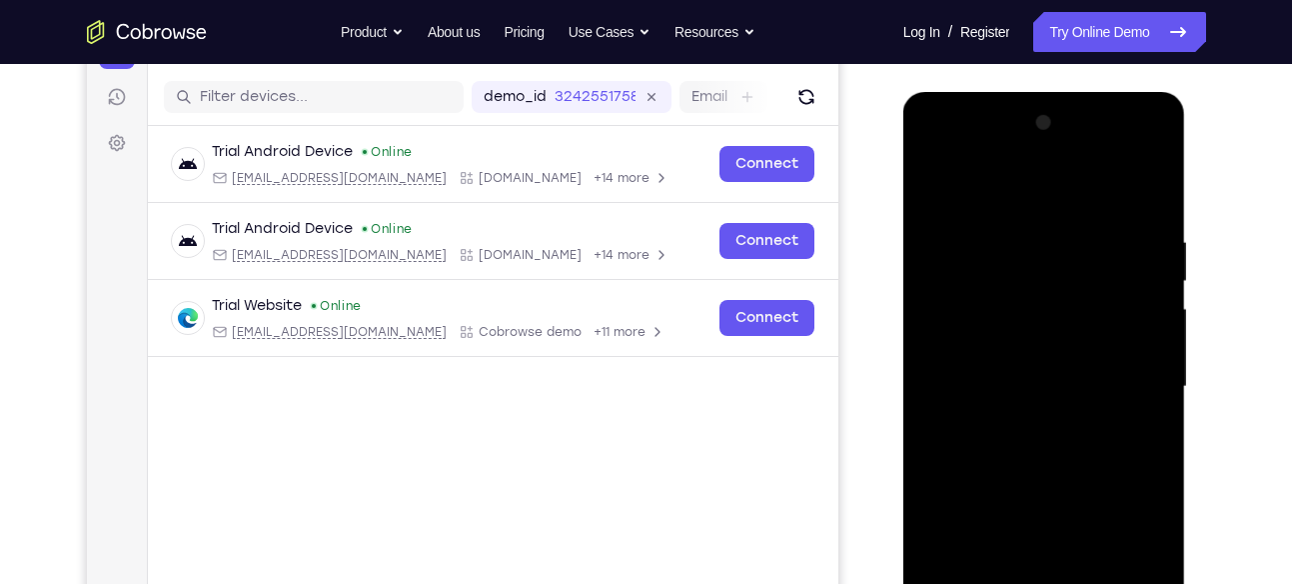
click at [999, 149] on div at bounding box center [1044, 387] width 252 height 560
click at [979, 155] on div at bounding box center [1044, 387] width 252 height 560
click at [976, 283] on div at bounding box center [1044, 387] width 252 height 560
click at [1113, 191] on div at bounding box center [1044, 387] width 252 height 560
click at [1076, 289] on div at bounding box center [1044, 387] width 252 height 560
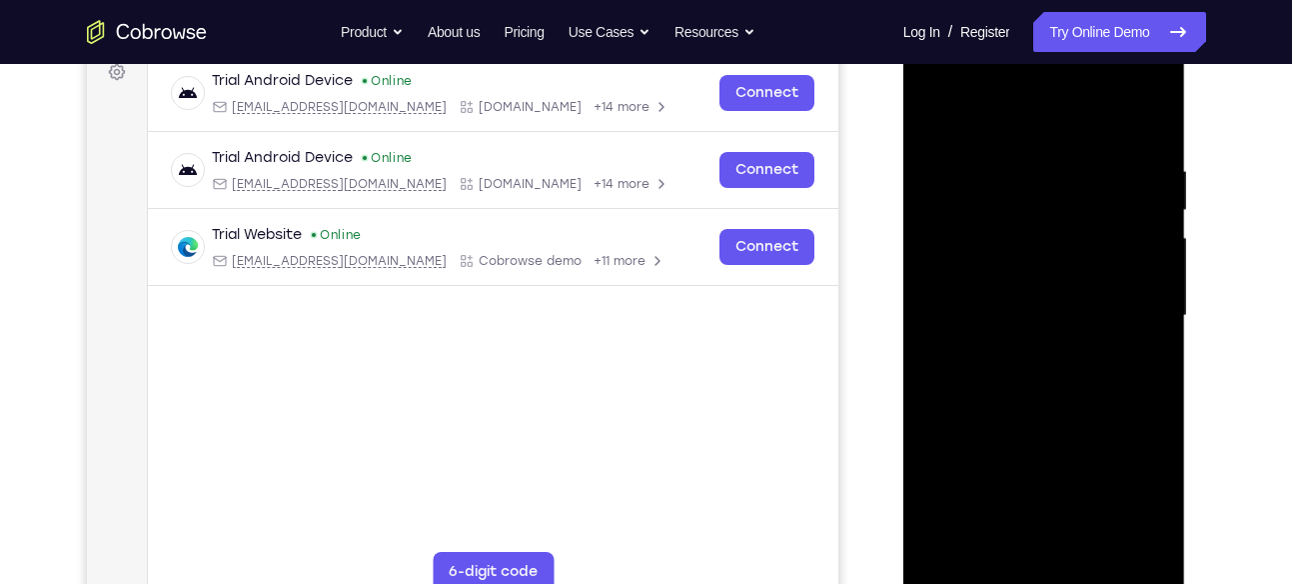
scroll to position [311, 0]
click at [1096, 406] on div at bounding box center [1044, 315] width 252 height 560
click at [1024, 350] on div at bounding box center [1044, 315] width 252 height 560
click at [1003, 403] on div at bounding box center [1044, 315] width 252 height 560
drag, startPoint x: 1151, startPoint y: 404, endPoint x: 1059, endPoint y: 403, distance: 91.9
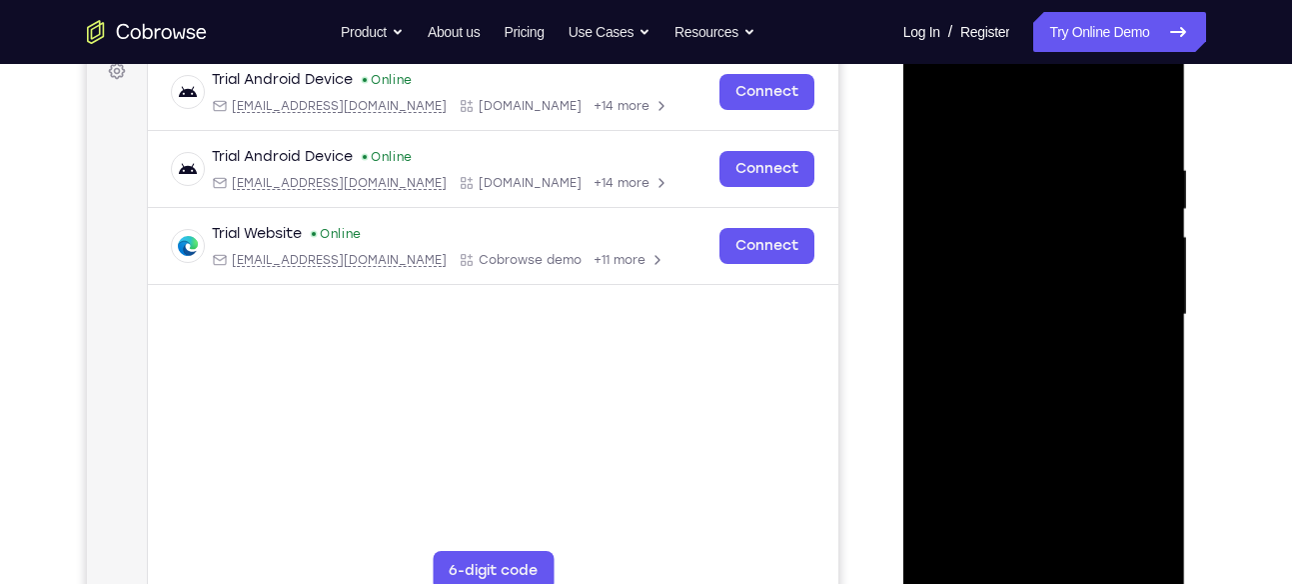
click at [1059, 403] on div at bounding box center [1044, 315] width 252 height 560
click at [1093, 369] on div at bounding box center [1044, 315] width 252 height 560
drag, startPoint x: 987, startPoint y: 405, endPoint x: 1020, endPoint y: 405, distance: 33.0
click at [1020, 405] on div at bounding box center [1044, 315] width 252 height 560
click at [1120, 365] on div at bounding box center [1044, 315] width 252 height 560
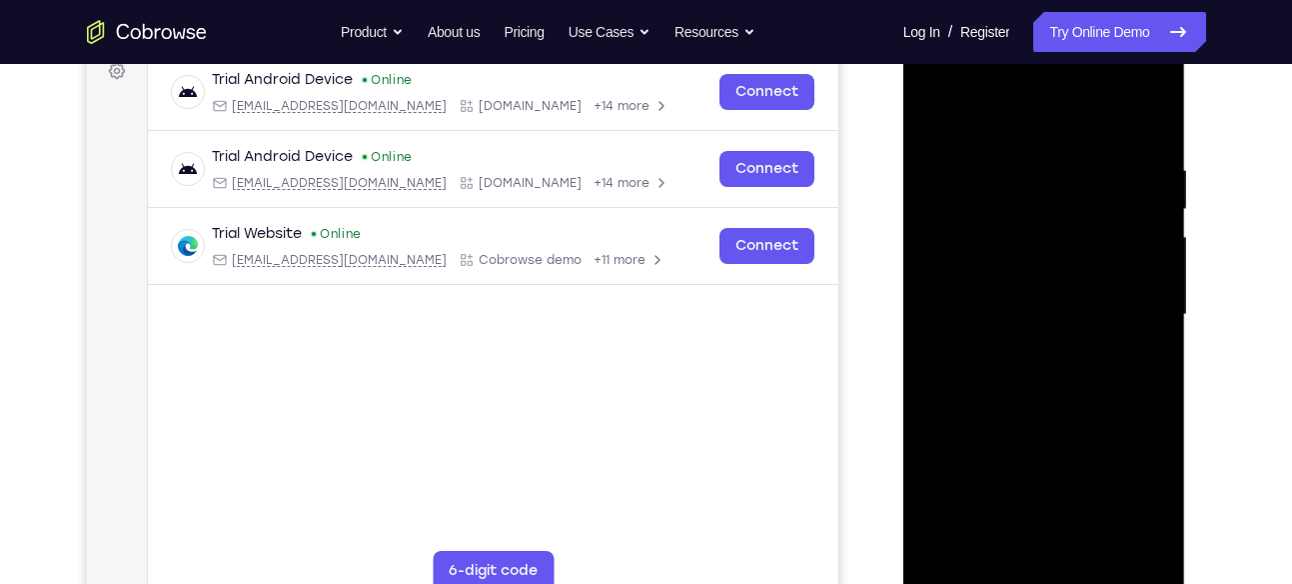
click at [1084, 375] on div at bounding box center [1044, 315] width 252 height 560
click at [1059, 405] on div at bounding box center [1044, 315] width 252 height 560
drag, startPoint x: 1023, startPoint y: 350, endPoint x: 1057, endPoint y: 371, distance: 39.9
click at [1057, 371] on div at bounding box center [1044, 315] width 252 height 560
drag, startPoint x: 1123, startPoint y: 369, endPoint x: 1150, endPoint y: 345, distance: 36.1
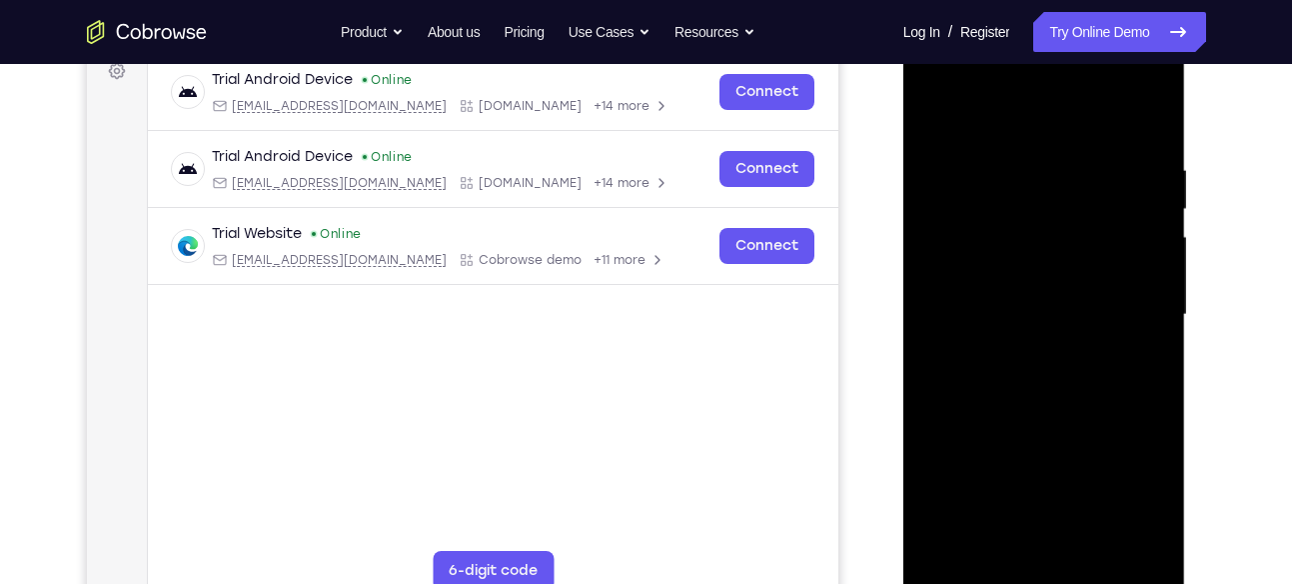
click at [1150, 345] on div at bounding box center [1044, 315] width 252 height 560
click at [1057, 407] on div at bounding box center [1044, 315] width 252 height 560
drag, startPoint x: 1057, startPoint y: 411, endPoint x: 1154, endPoint y: 405, distance: 97.1
click at [1154, 405] on div at bounding box center [1044, 315] width 252 height 560
click at [1090, 375] on div at bounding box center [1044, 315] width 252 height 560
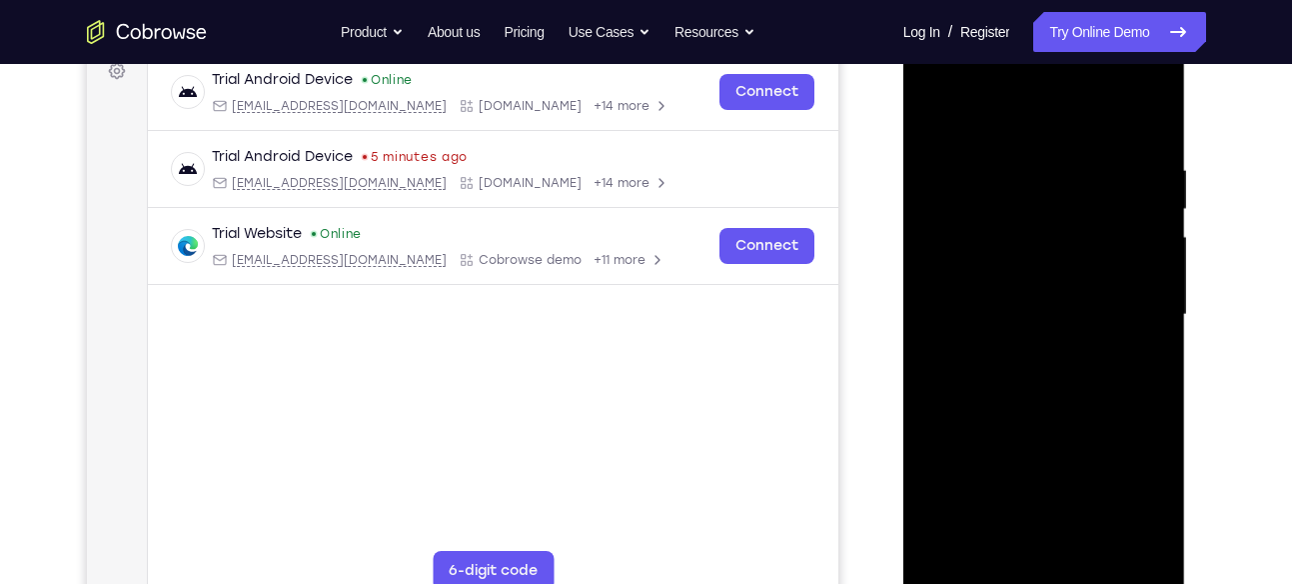
click at [961, 396] on div at bounding box center [1044, 315] width 252 height 560
drag, startPoint x: 974, startPoint y: 372, endPoint x: 969, endPoint y: 341, distance: 31.4
click at [969, 341] on div at bounding box center [1044, 315] width 252 height 560
drag, startPoint x: 1001, startPoint y: 378, endPoint x: 996, endPoint y: 306, distance: 72.1
click at [996, 306] on div at bounding box center [1044, 315] width 252 height 560
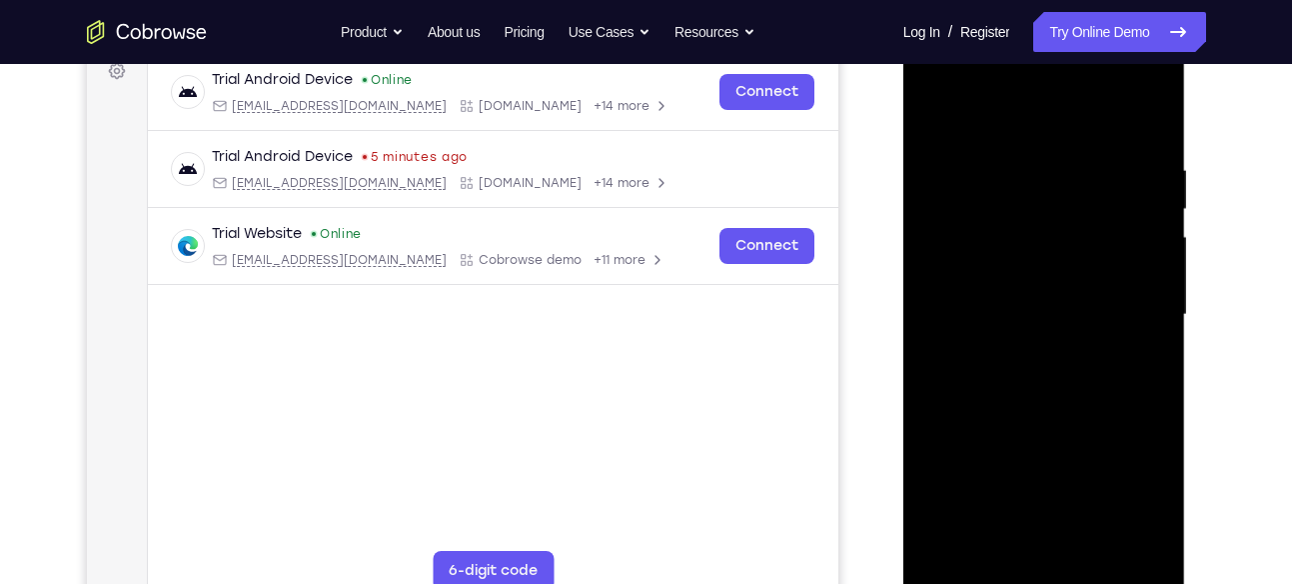
drag, startPoint x: 963, startPoint y: 336, endPoint x: 997, endPoint y: 308, distance: 44.0
click at [997, 308] on div at bounding box center [1044, 315] width 252 height 560
drag, startPoint x: 1059, startPoint y: 374, endPoint x: 996, endPoint y: 307, distance: 91.9
click at [996, 307] on div at bounding box center [1044, 315] width 252 height 560
drag, startPoint x: 990, startPoint y: 310, endPoint x: 1003, endPoint y: 311, distance: 13.0
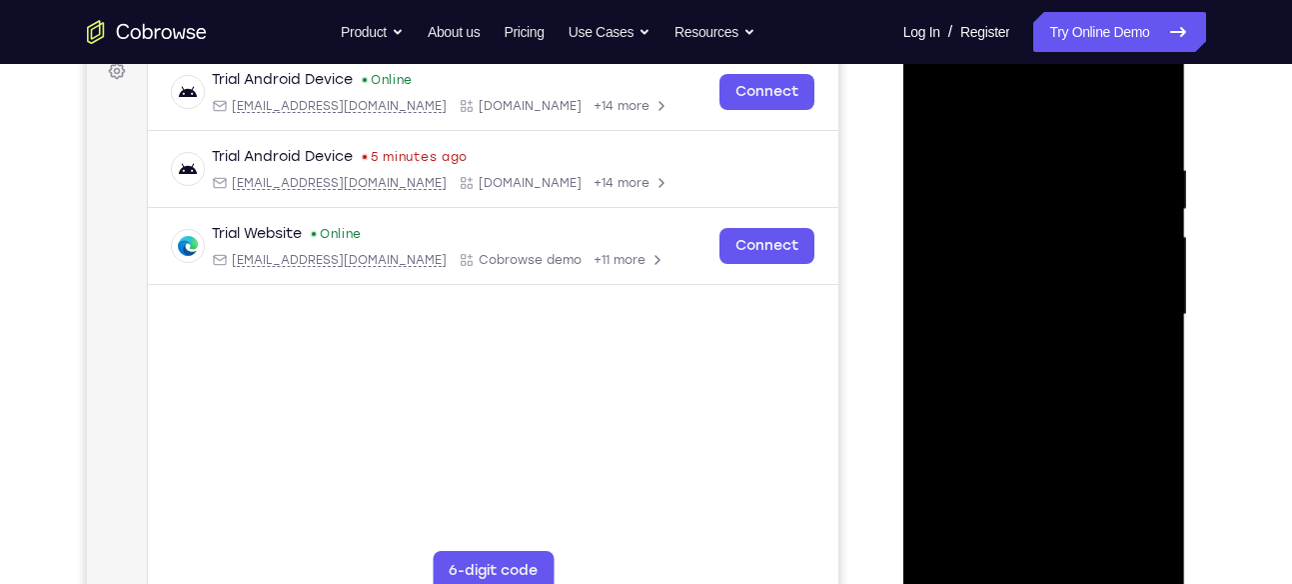
click at [1003, 311] on div at bounding box center [1044, 315] width 252 height 560
click at [1028, 402] on div at bounding box center [1044, 315] width 252 height 560
click at [1152, 396] on div at bounding box center [1044, 315] width 252 height 560
click at [1086, 398] on div at bounding box center [1044, 315] width 252 height 560
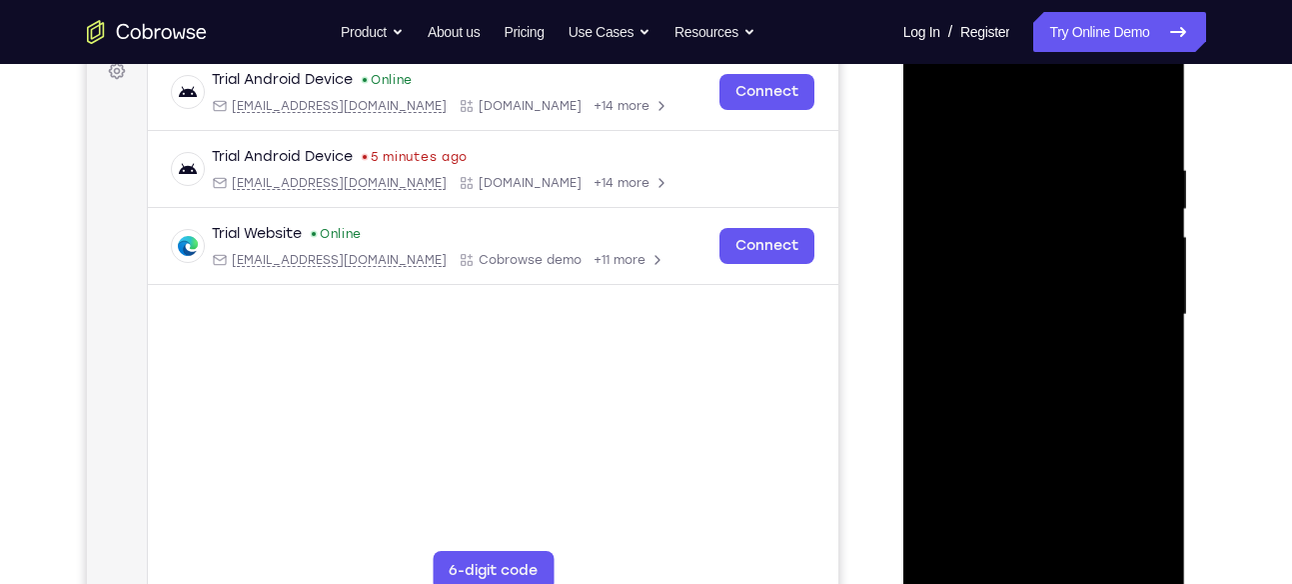
drag, startPoint x: 995, startPoint y: 308, endPoint x: 961, endPoint y: 276, distance: 46.7
click at [961, 276] on div at bounding box center [1044, 315] width 252 height 560
click at [1060, 372] on div at bounding box center [1044, 315] width 252 height 560
click at [1040, 404] on div at bounding box center [1044, 315] width 252 height 560
click at [992, 400] on div at bounding box center [1044, 315] width 252 height 560
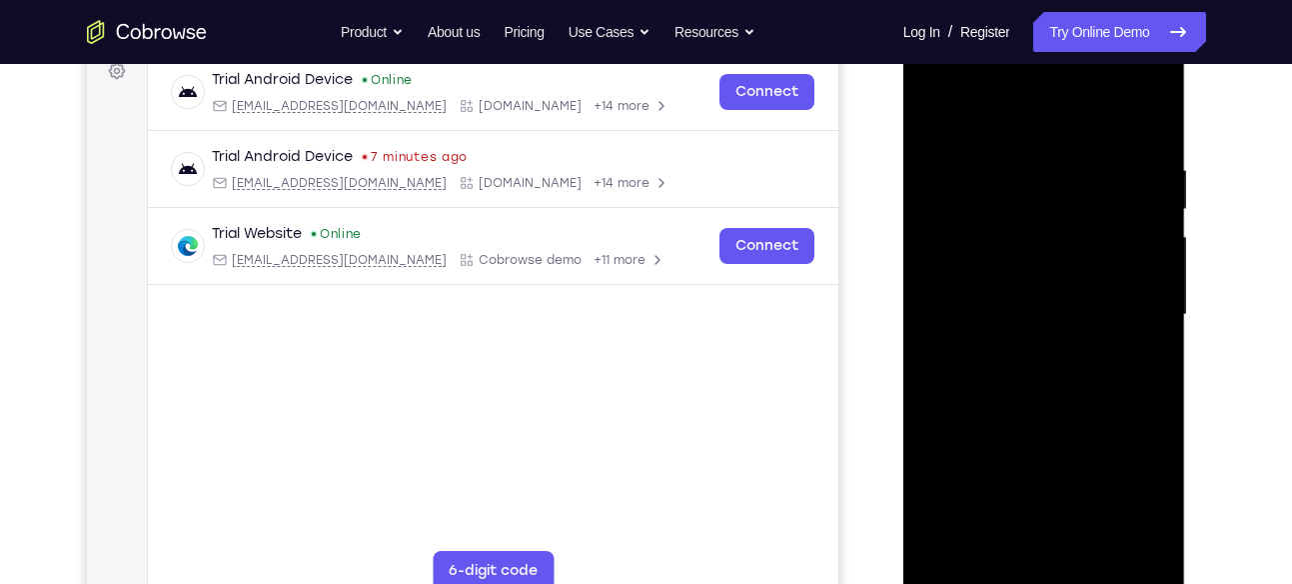
drag, startPoint x: 1092, startPoint y: 368, endPoint x: 1123, endPoint y: 340, distance: 41.7
click at [1123, 340] on div at bounding box center [1044, 315] width 252 height 560
click at [1096, 408] on div at bounding box center [1044, 315] width 252 height 560
drag, startPoint x: 967, startPoint y: 399, endPoint x: 967, endPoint y: 372, distance: 27.0
click at [967, 372] on div at bounding box center [1044, 315] width 252 height 560
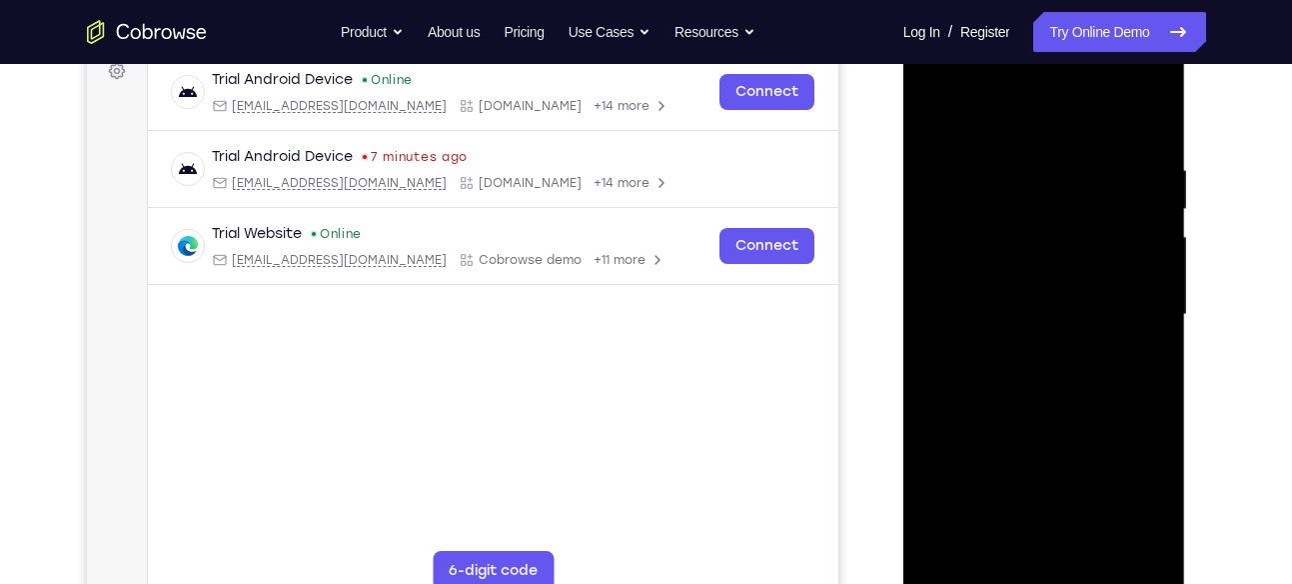
drag, startPoint x: 1056, startPoint y: 377, endPoint x: 1077, endPoint y: 397, distance: 29.0
click at [1077, 397] on div at bounding box center [1044, 315] width 252 height 560
click at [1094, 397] on div at bounding box center [1044, 315] width 252 height 560
drag, startPoint x: 966, startPoint y: 370, endPoint x: 937, endPoint y: 342, distance: 40.3
click at [937, 342] on div at bounding box center [1044, 315] width 252 height 560
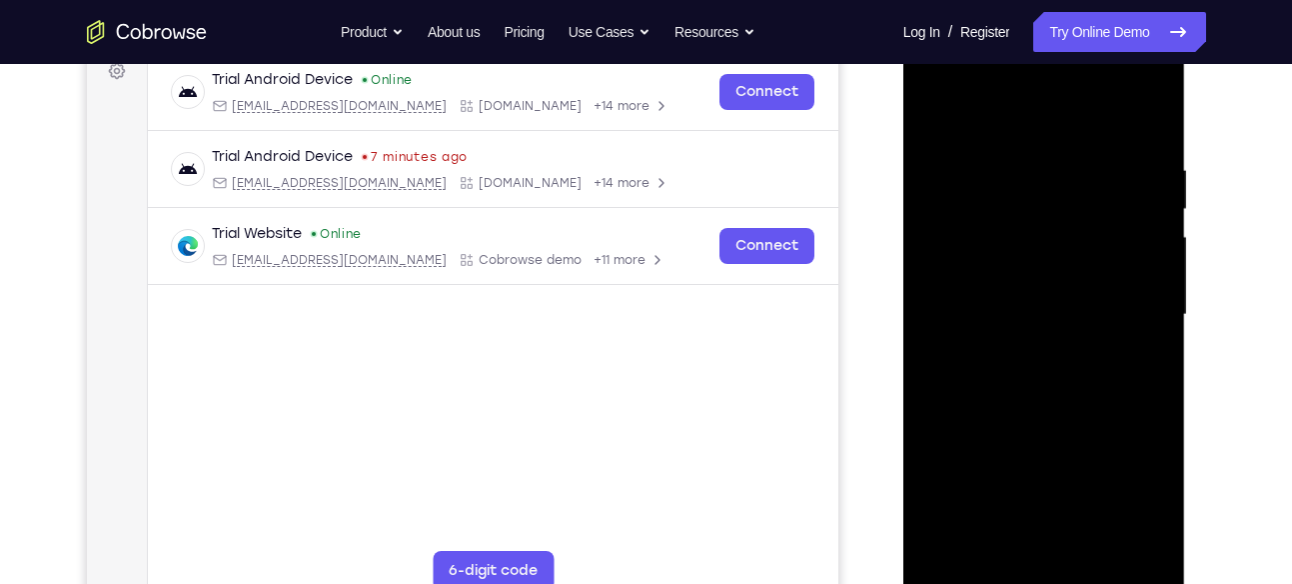
drag, startPoint x: 1000, startPoint y: 407, endPoint x: 1080, endPoint y: 406, distance: 79.9
click at [1080, 406] on div at bounding box center [1044, 315] width 252 height 560
drag, startPoint x: 929, startPoint y: 355, endPoint x: 968, endPoint y: 373, distance: 42.9
click at [968, 373] on div at bounding box center [1044, 315] width 252 height 560
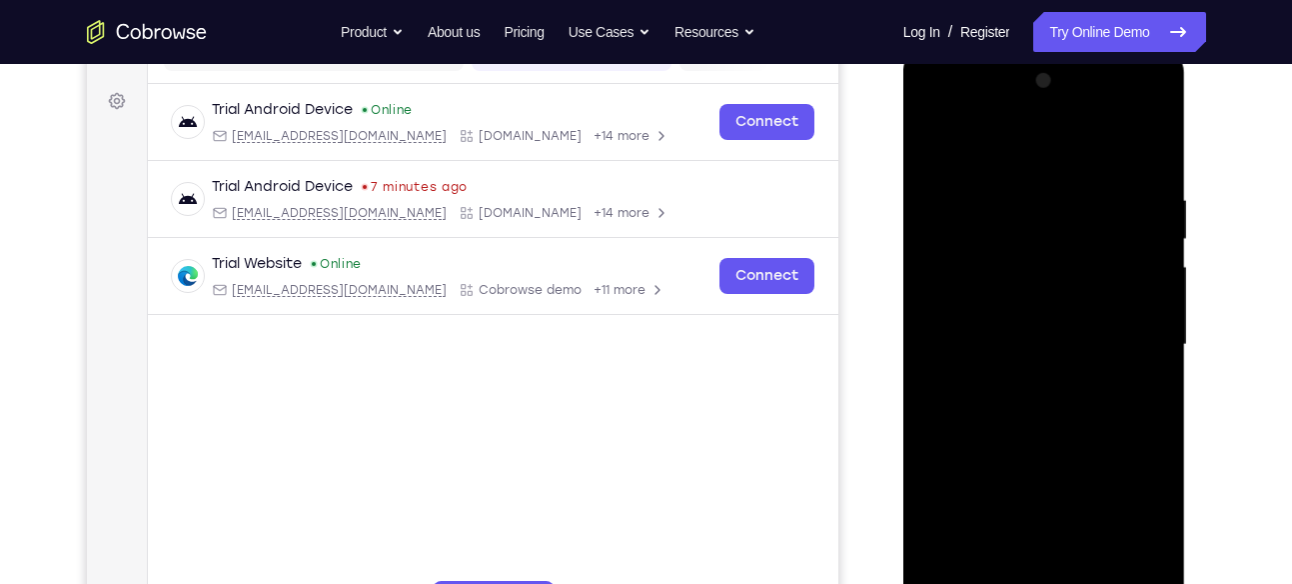
scroll to position [279, 0]
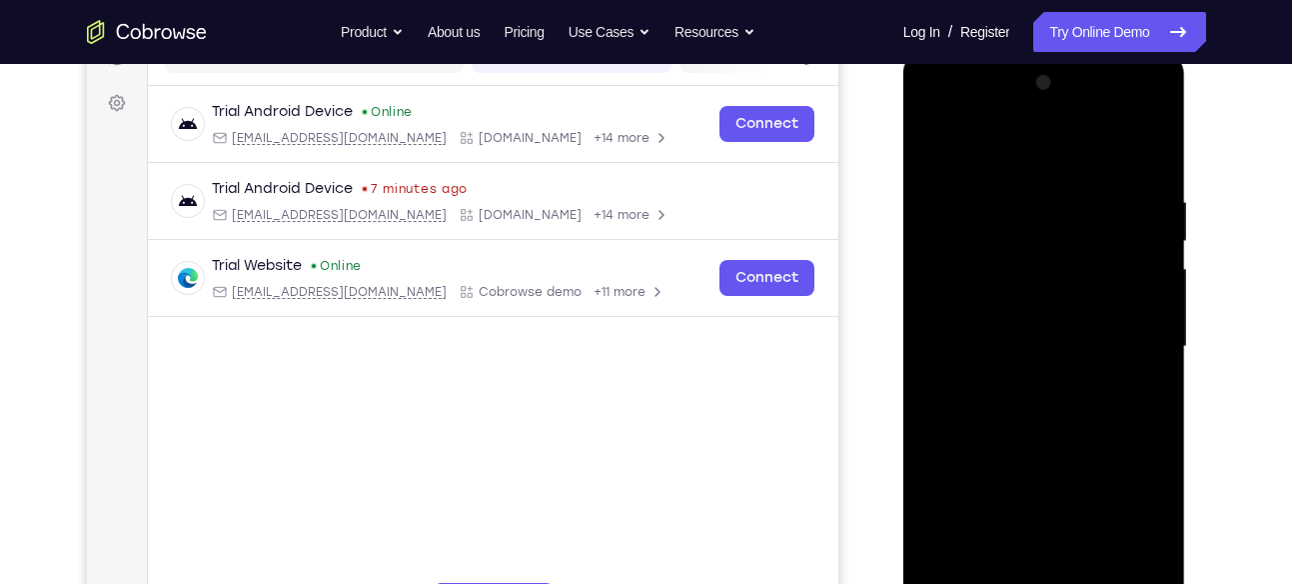
click at [932, 409] on div at bounding box center [1044, 347] width 252 height 560
drag, startPoint x: 1093, startPoint y: 429, endPoint x: 1027, endPoint y: 436, distance: 66.3
click at [1027, 436] on div at bounding box center [1044, 347] width 252 height 560
click at [1026, 434] on div at bounding box center [1044, 347] width 252 height 560
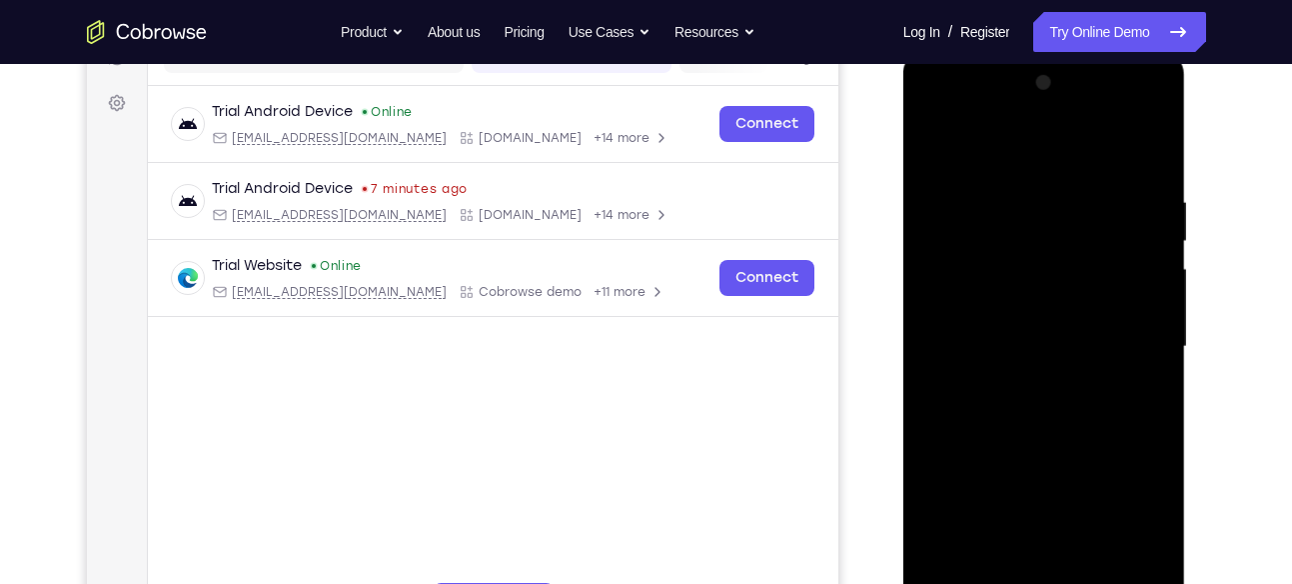
drag, startPoint x: 1023, startPoint y: 425, endPoint x: 1023, endPoint y: 400, distance: 25.0
click at [1023, 400] on div at bounding box center [1044, 347] width 252 height 560
